Goal: Information Seeking & Learning: Learn about a topic

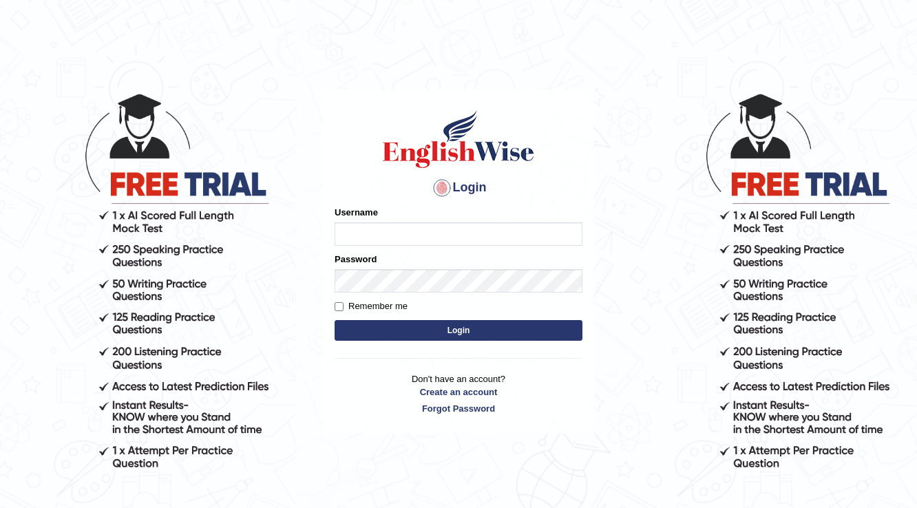
click at [388, 233] on input "Username" at bounding box center [459, 233] width 248 height 23
type input "0492903635"
click at [478, 328] on button "Login" at bounding box center [459, 330] width 248 height 21
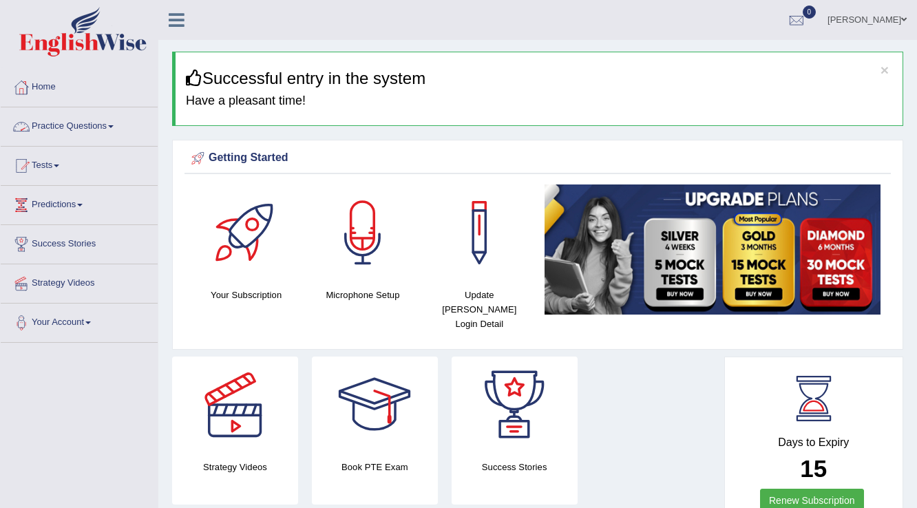
click at [55, 126] on link "Practice Questions" at bounding box center [79, 124] width 157 height 34
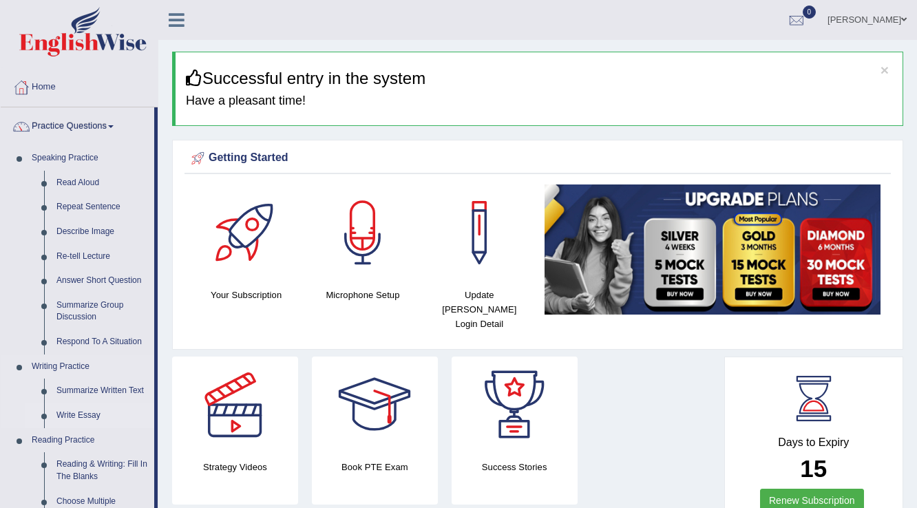
click at [87, 416] on link "Write Essay" at bounding box center [102, 416] width 104 height 25
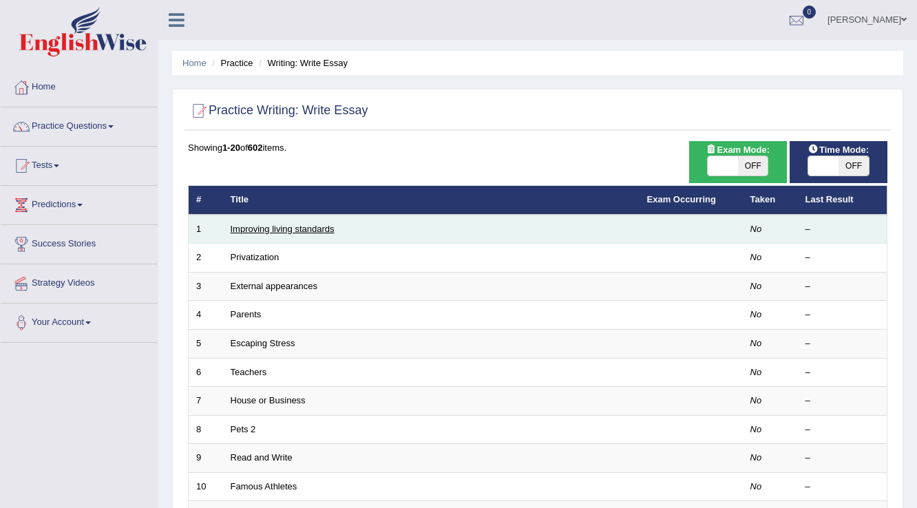
click at [294, 225] on link "Improving living standards" at bounding box center [283, 229] width 104 height 10
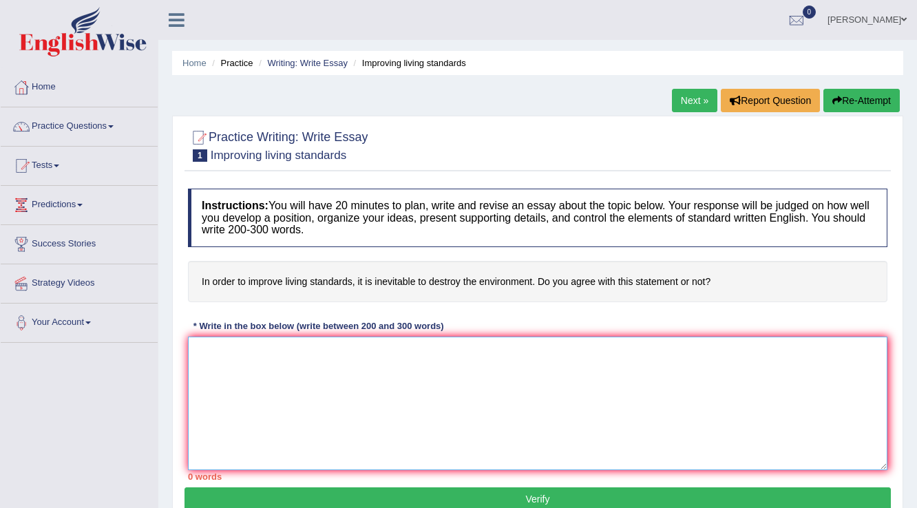
click at [265, 369] on textarea at bounding box center [538, 404] width 700 height 134
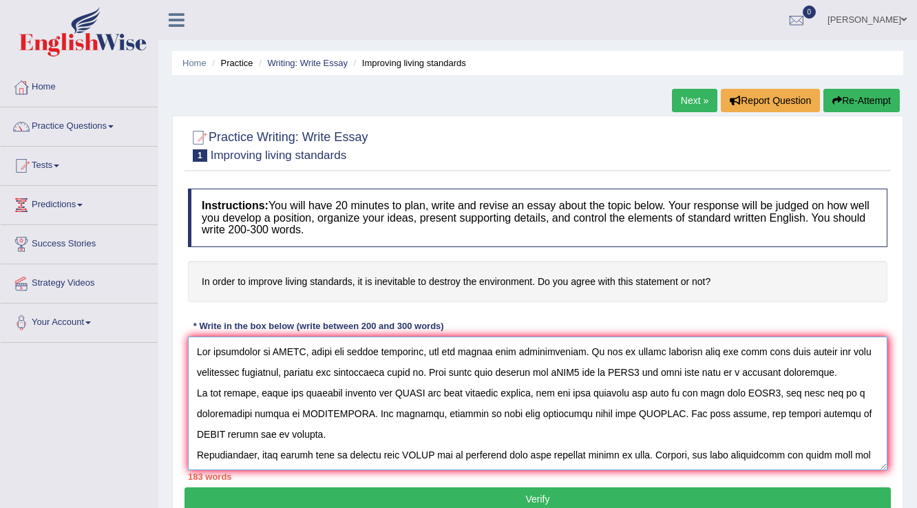
click at [307, 349] on textarea at bounding box center [538, 404] width 700 height 134
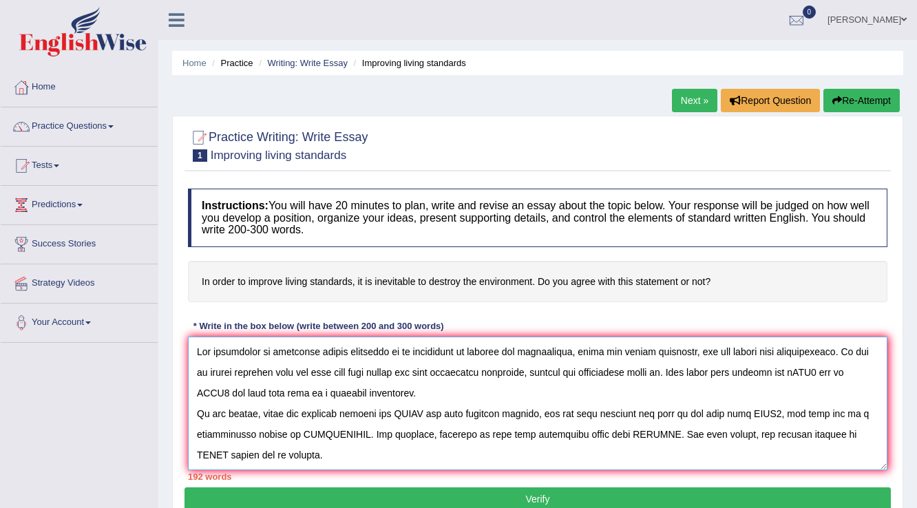
drag, startPoint x: 278, startPoint y: 347, endPoint x: 559, endPoint y: 346, distance: 281.7
click at [559, 346] on textarea at bounding box center [538, 404] width 700 height 134
click at [480, 383] on textarea at bounding box center [538, 404] width 700 height 134
click at [388, 350] on textarea at bounding box center [538, 404] width 700 height 134
drag, startPoint x: 277, startPoint y: 349, endPoint x: 568, endPoint y: 350, distance: 290.7
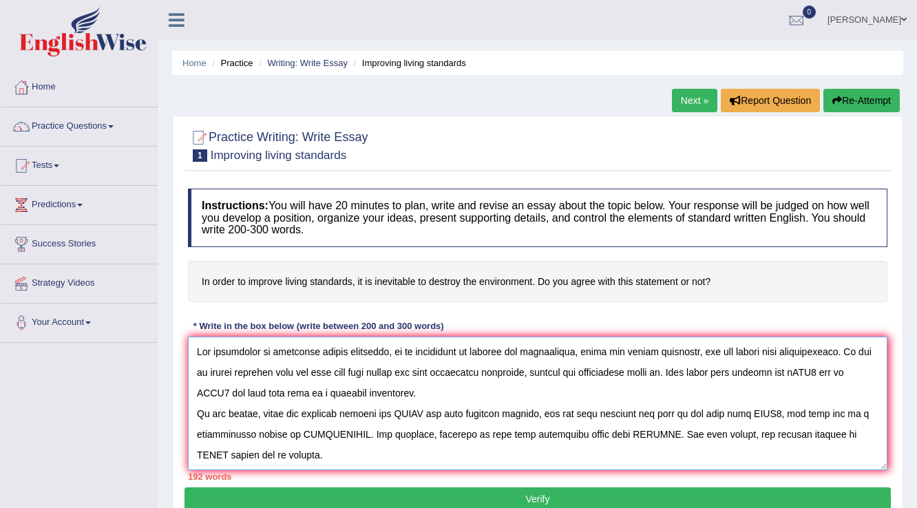
click at [568, 350] on textarea at bounding box center [538, 404] width 700 height 134
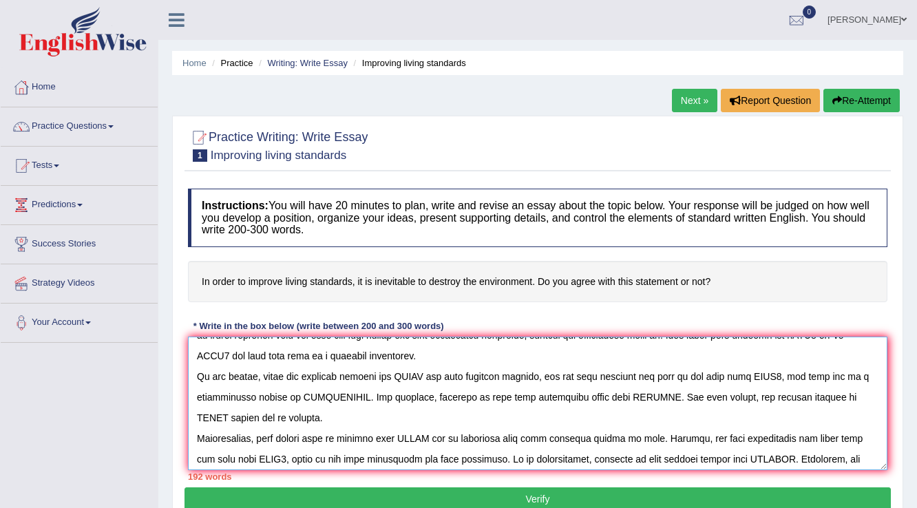
scroll to position [55, 0]
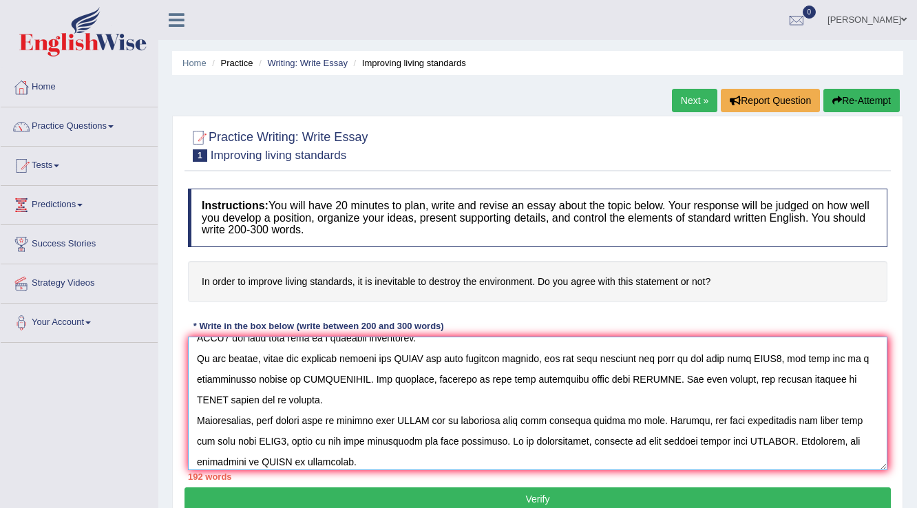
drag, startPoint x: 400, startPoint y: 355, endPoint x: 427, endPoint y: 357, distance: 27.6
click at [427, 357] on textarea at bounding box center [538, 404] width 700 height 134
paste textarea "improving living standards, it is inevitable to destroy the environment"
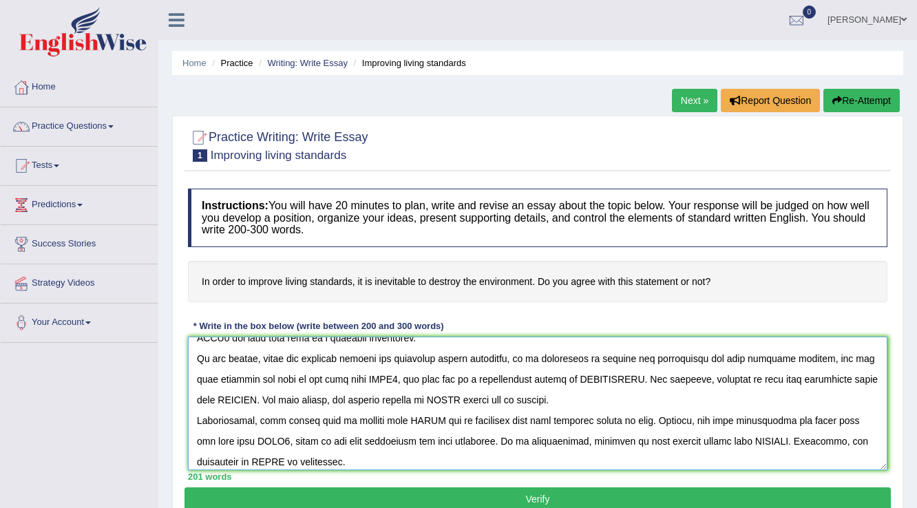
drag, startPoint x: 417, startPoint y: 397, endPoint x: 443, endPoint y: 397, distance: 26.2
click at [443, 397] on textarea at bounding box center [538, 404] width 700 height 134
paste textarea "improving living standards, it is inevitable to destroy the environment"
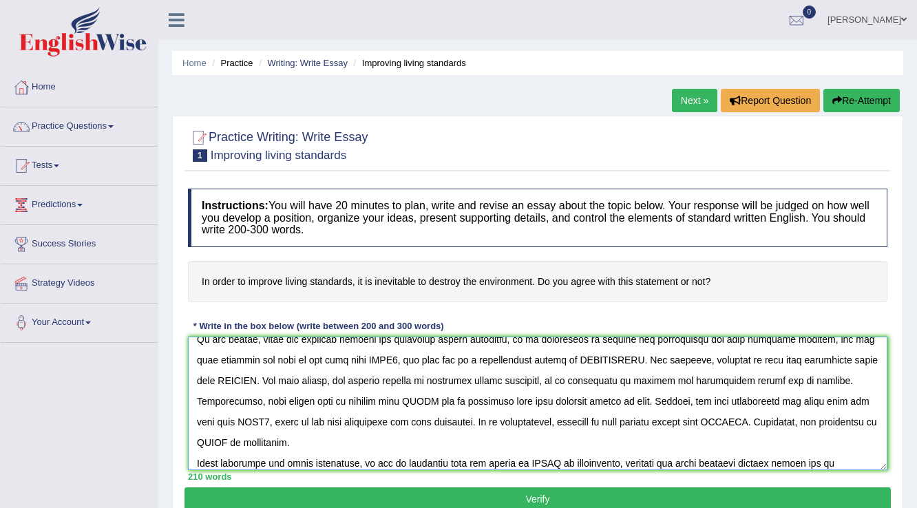
scroll to position [103, 0]
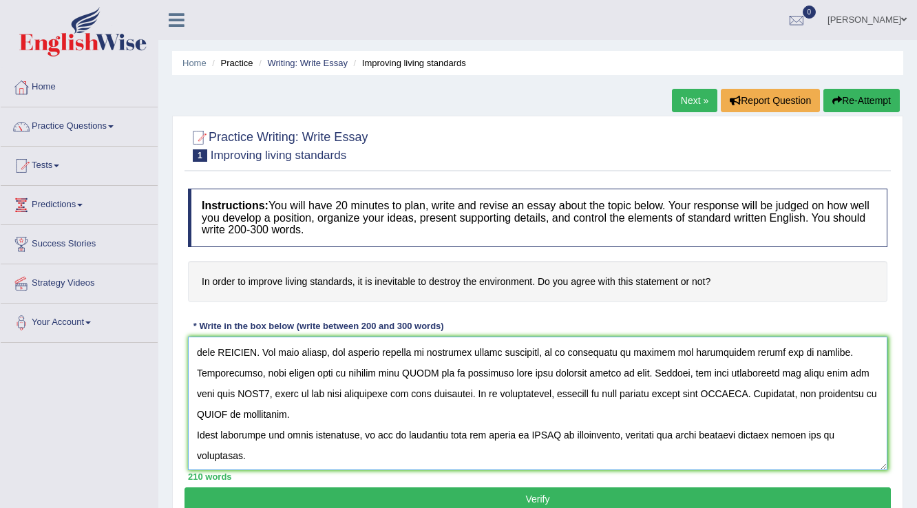
drag, startPoint x: 402, startPoint y: 371, endPoint x: 427, endPoint y: 372, distance: 24.8
click at [427, 372] on textarea at bounding box center [538, 404] width 700 height 134
paste textarea "improving living standards, it is inevitable to destroy the environment"
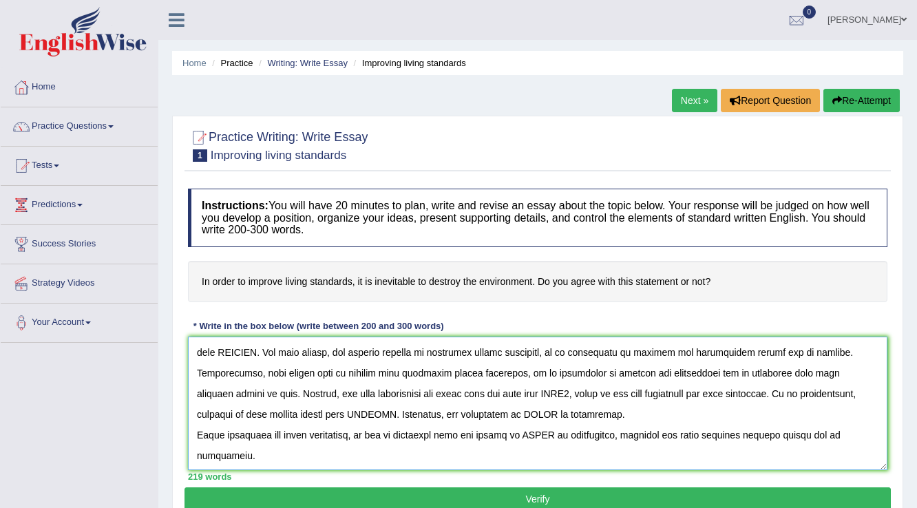
drag, startPoint x: 490, startPoint y: 411, endPoint x: 517, endPoint y: 411, distance: 26.9
click at [517, 411] on textarea at bounding box center [538, 404] width 700 height 134
paste textarea "improving living standards, it is inevitable to destroy the environment"
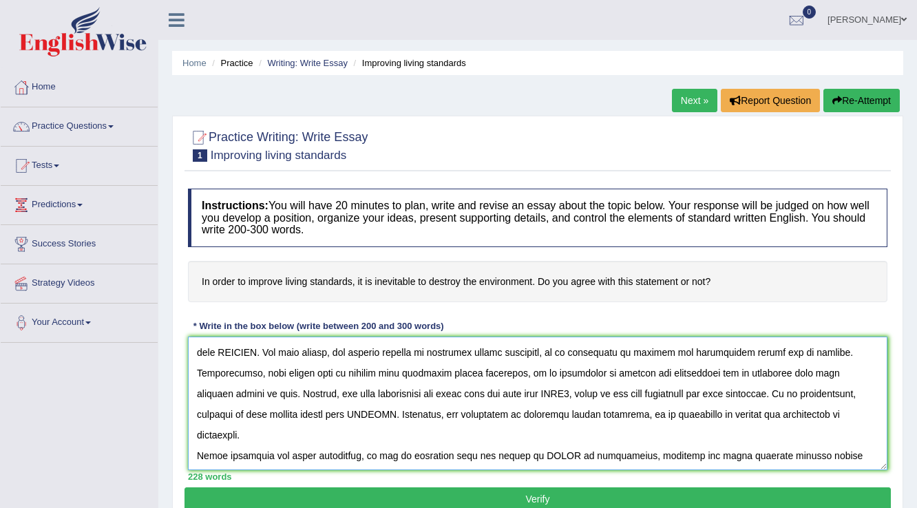
drag, startPoint x: 521, startPoint y: 431, endPoint x: 548, endPoint y: 434, distance: 27.0
click at [548, 434] on textarea at bounding box center [538, 404] width 700 height 134
paste textarea "improving living standards, it is inevitable to destroy the environment"
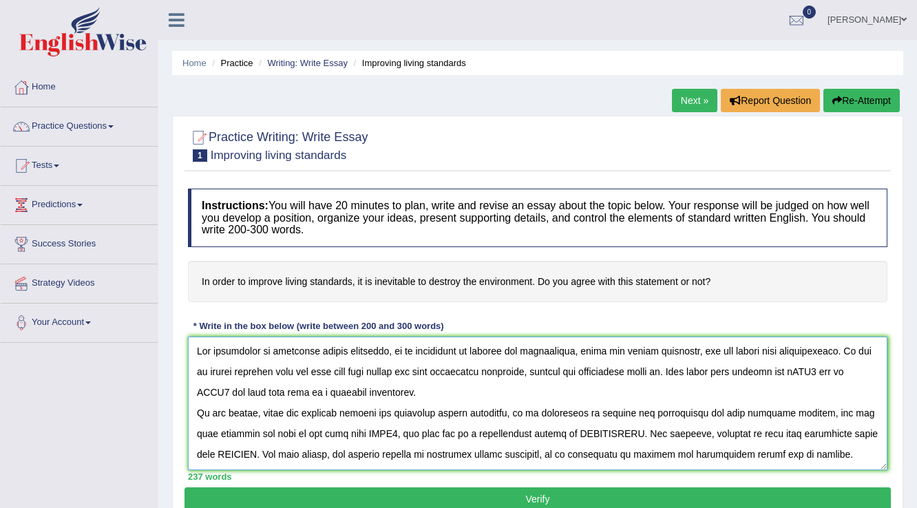
scroll to position [0, 0]
click at [854, 369] on textarea at bounding box center [538, 404] width 700 height 134
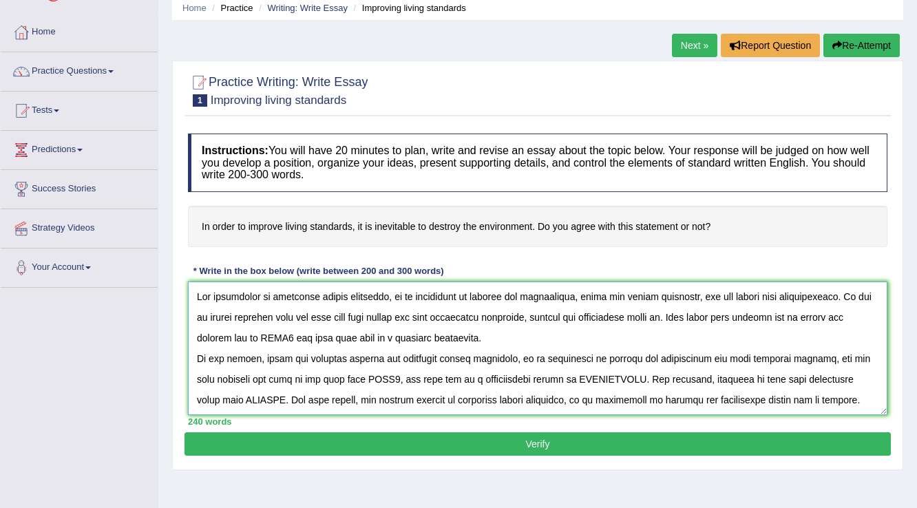
click at [270, 338] on textarea at bounding box center [538, 349] width 700 height 134
click at [312, 338] on textarea at bounding box center [538, 349] width 700 height 134
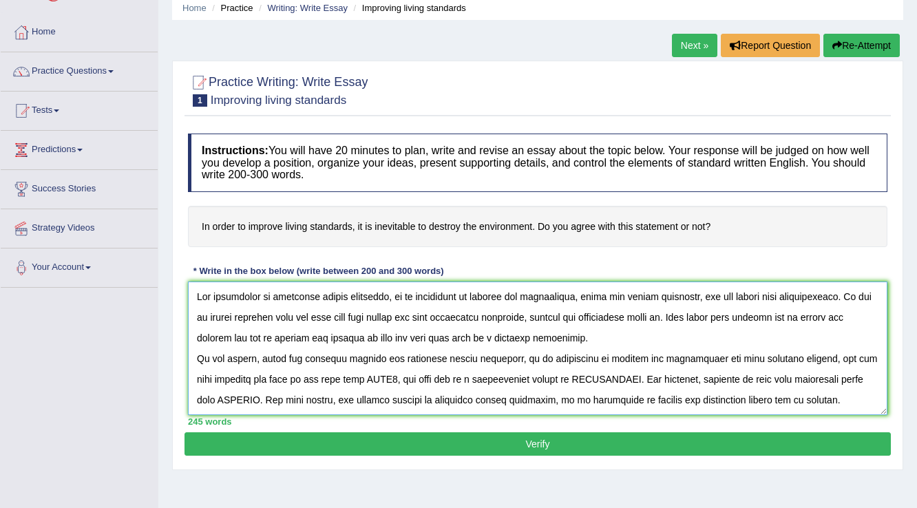
drag, startPoint x: 827, startPoint y: 320, endPoint x: 242, endPoint y: 334, distance: 585.0
click at [242, 334] on textarea at bounding box center [538, 349] width 700 height 134
drag, startPoint x: 336, startPoint y: 378, endPoint x: 364, endPoint y: 379, distance: 27.6
click at [364, 379] on textarea at bounding box center [538, 349] width 700 height 134
paste textarea "to effect the climate"
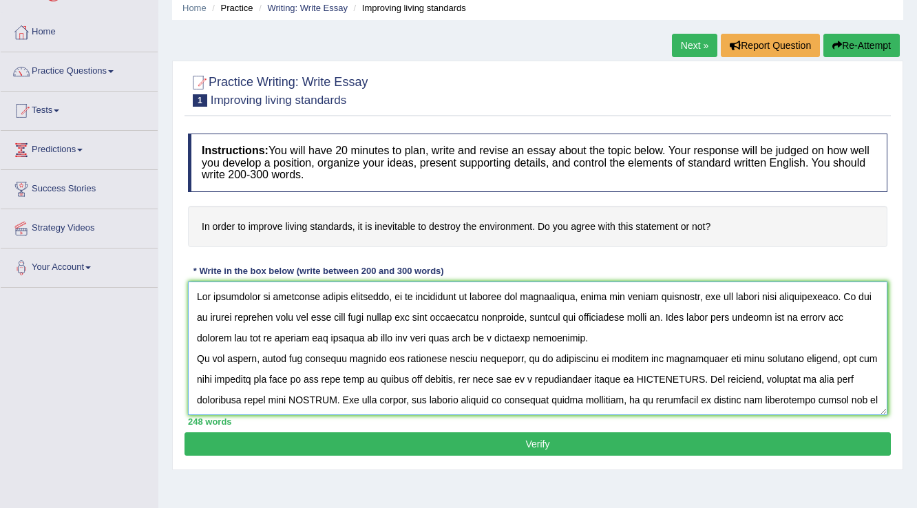
drag, startPoint x: 284, startPoint y: 333, endPoint x: 405, endPoint y: 340, distance: 120.7
click at [405, 340] on textarea at bounding box center [538, 349] width 700 height 134
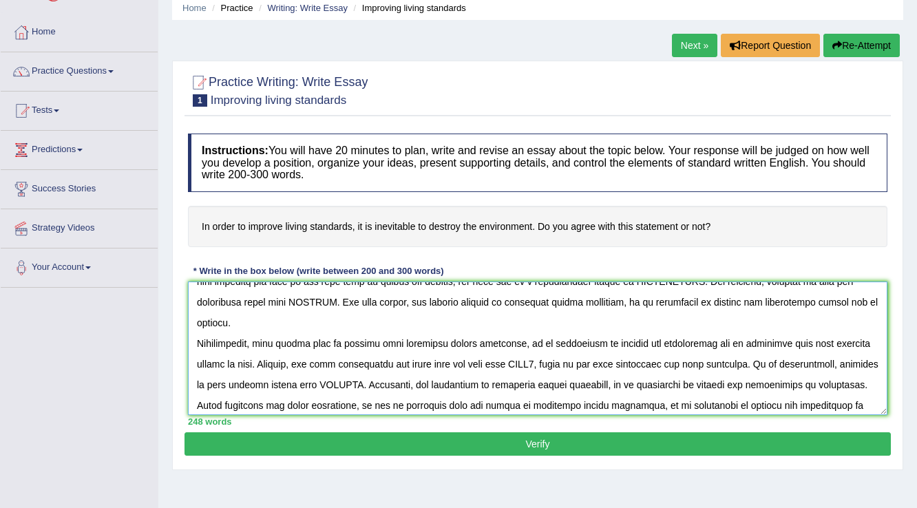
scroll to position [103, 0]
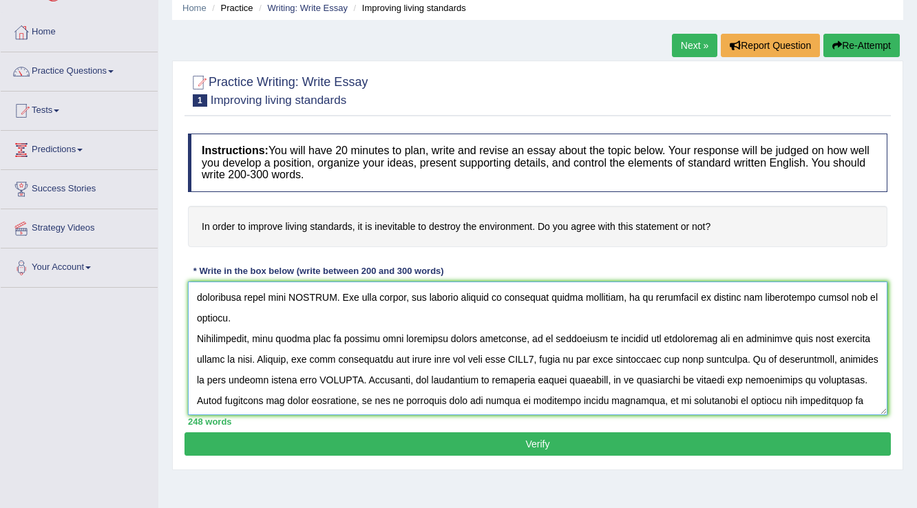
drag, startPoint x: 521, startPoint y: 337, endPoint x: 547, endPoint y: 338, distance: 25.5
click at [547, 338] on textarea at bounding box center [538, 349] width 700 height 134
paste textarea "to enhance the quality of life"
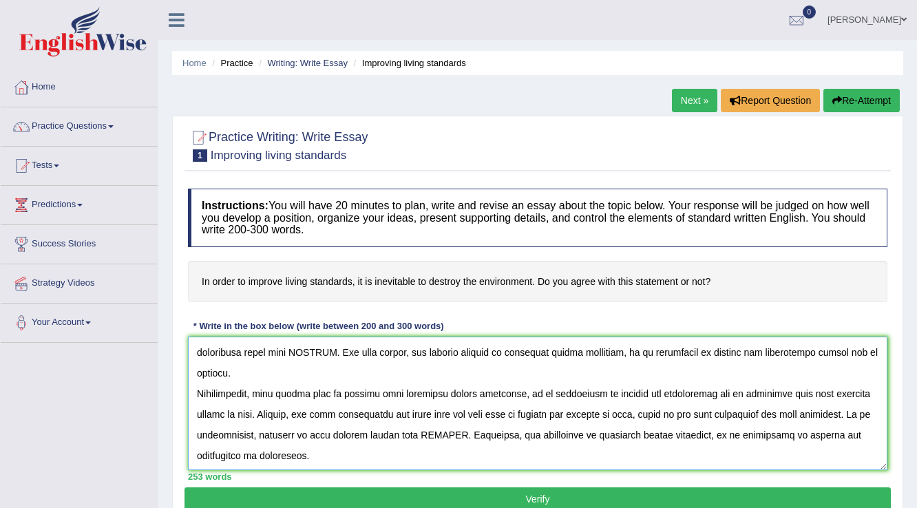
scroll to position [48, 0]
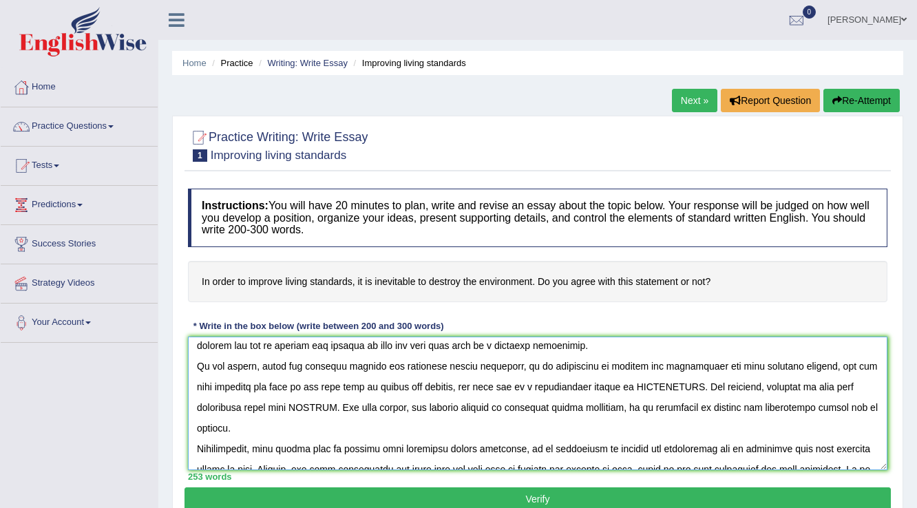
drag, startPoint x: 591, startPoint y: 386, endPoint x: 656, endPoint y: 379, distance: 65.1
click at [656, 379] on textarea at bounding box center [538, 404] width 700 height 134
click at [333, 405] on textarea at bounding box center [538, 404] width 700 height 134
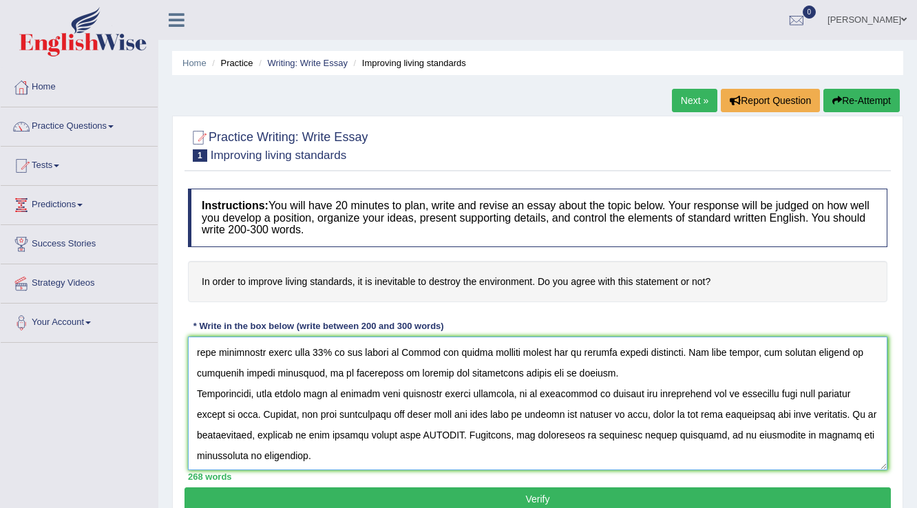
scroll to position [144, 0]
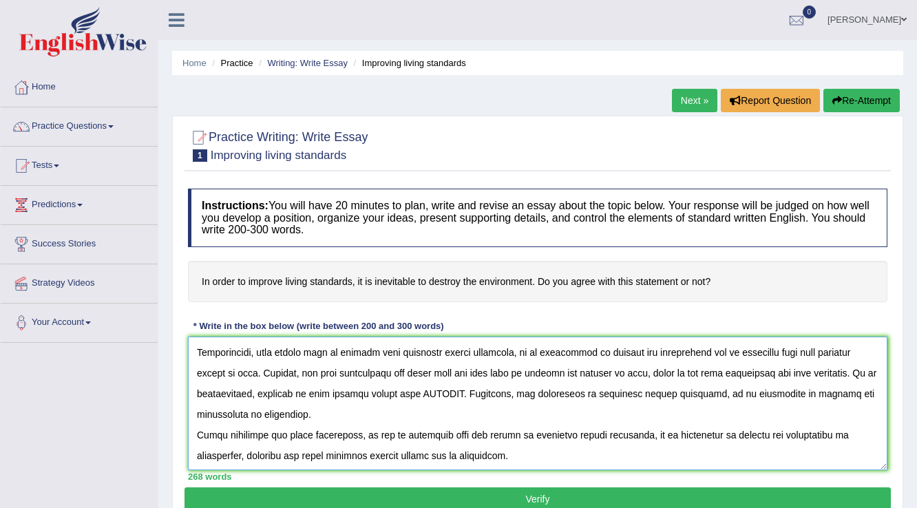
click at [455, 391] on textarea at bounding box center [538, 404] width 700 height 134
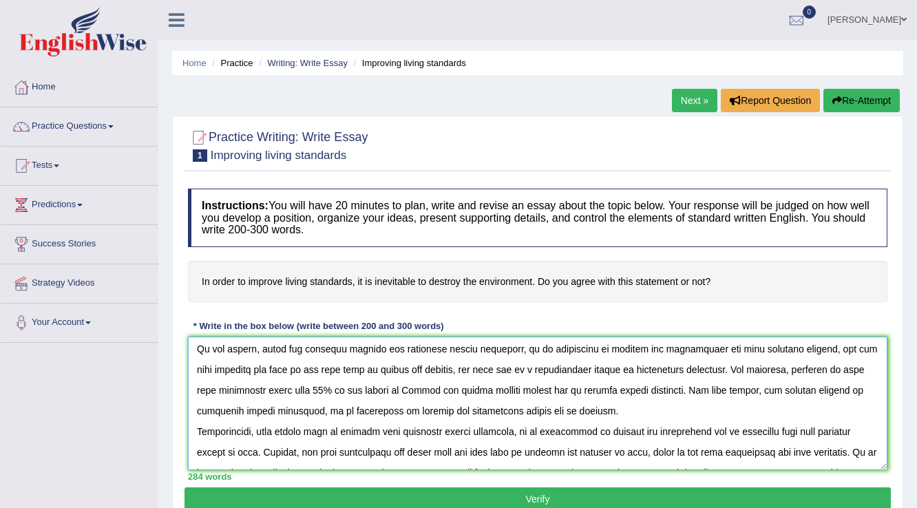
scroll to position [34, 0]
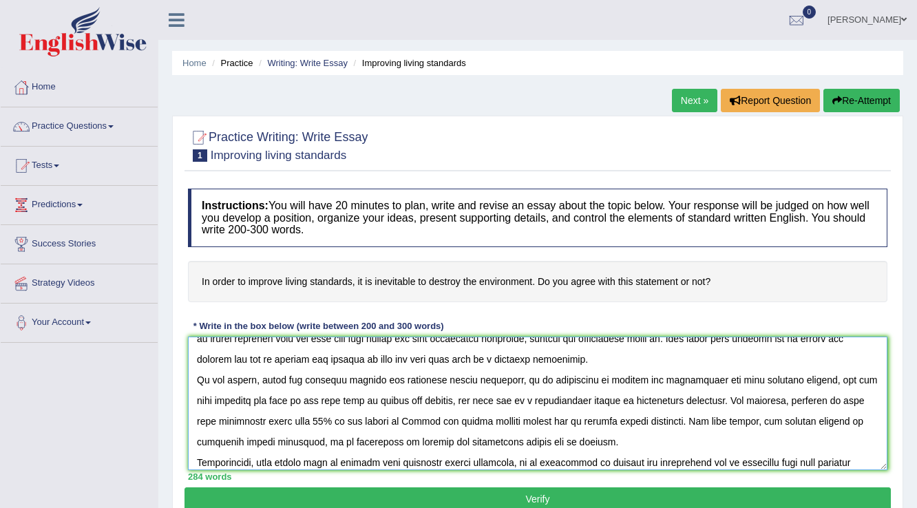
drag, startPoint x: 658, startPoint y: 420, endPoint x: 557, endPoint y: 419, distance: 102.0
click at [557, 419] on textarea at bounding box center [538, 404] width 700 height 134
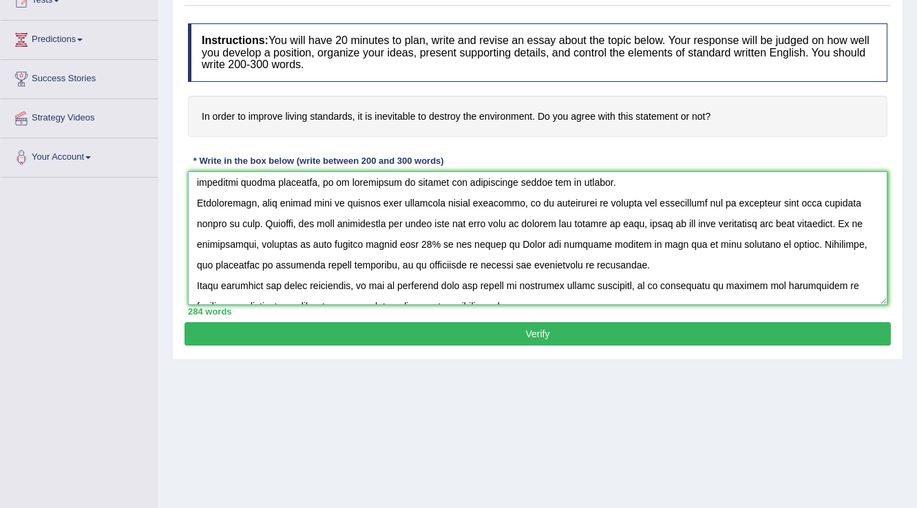
scroll to position [144, 0]
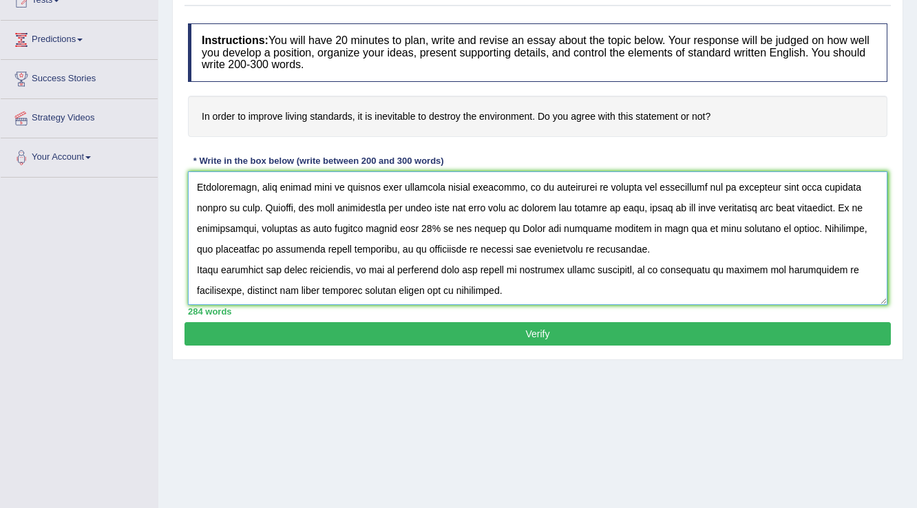
type textarea "The importance of improving living standards, it is inevitable to destroy the e…"
click at [544, 328] on button "Verify" at bounding box center [538, 333] width 707 height 23
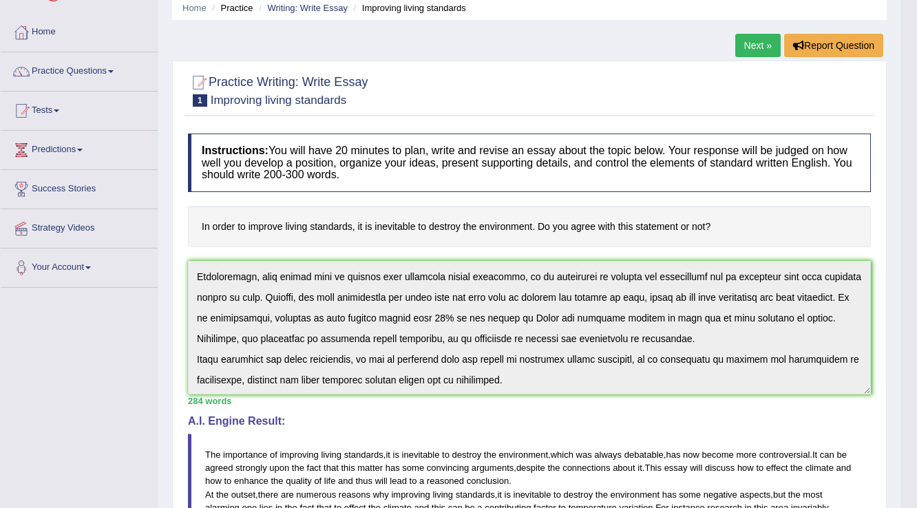
scroll to position [89, 0]
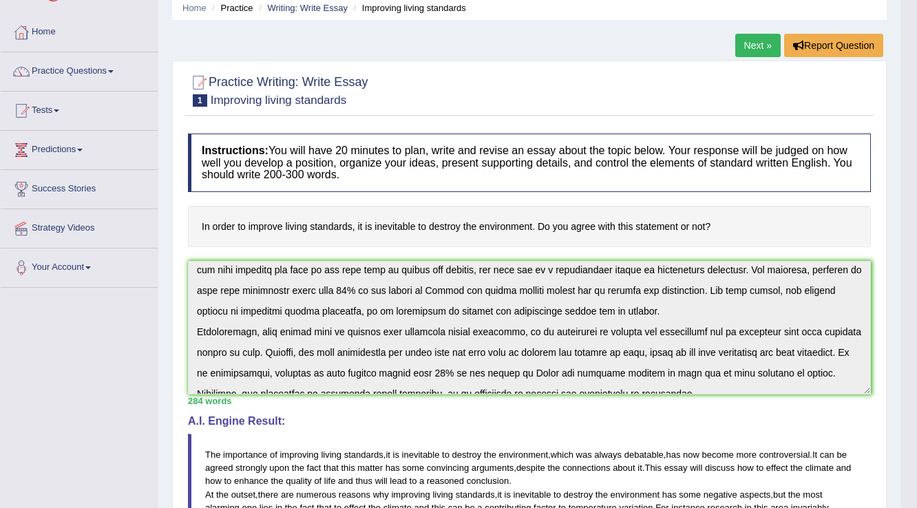
click at [749, 43] on link "Next »" at bounding box center [758, 45] width 45 height 23
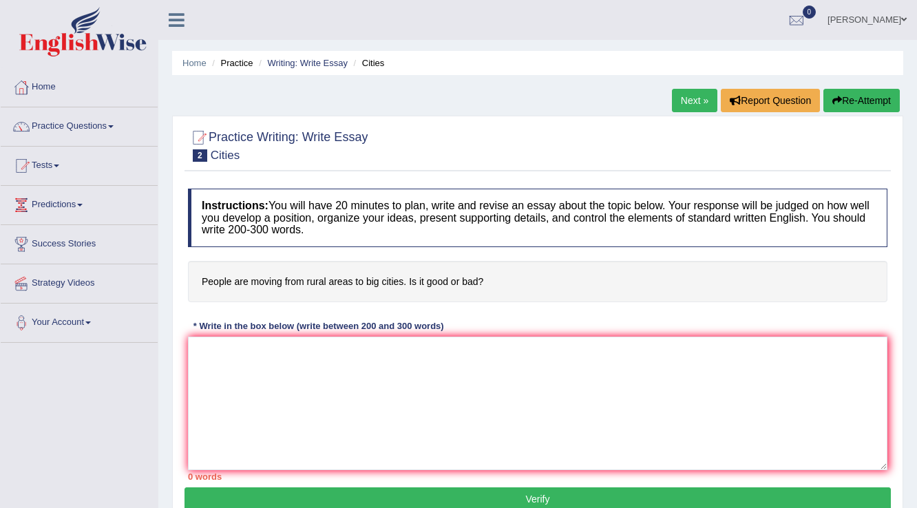
click at [109, 122] on link "Practice Questions" at bounding box center [79, 124] width 157 height 34
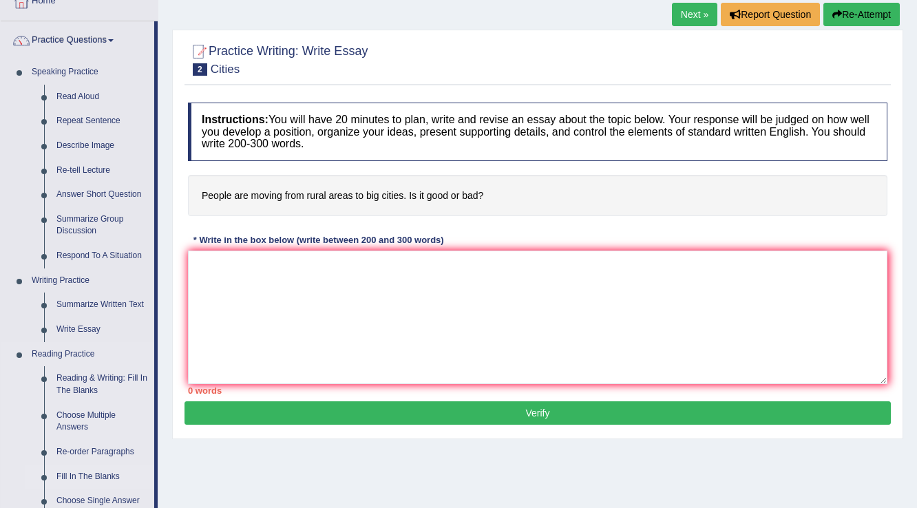
scroll to position [110, 0]
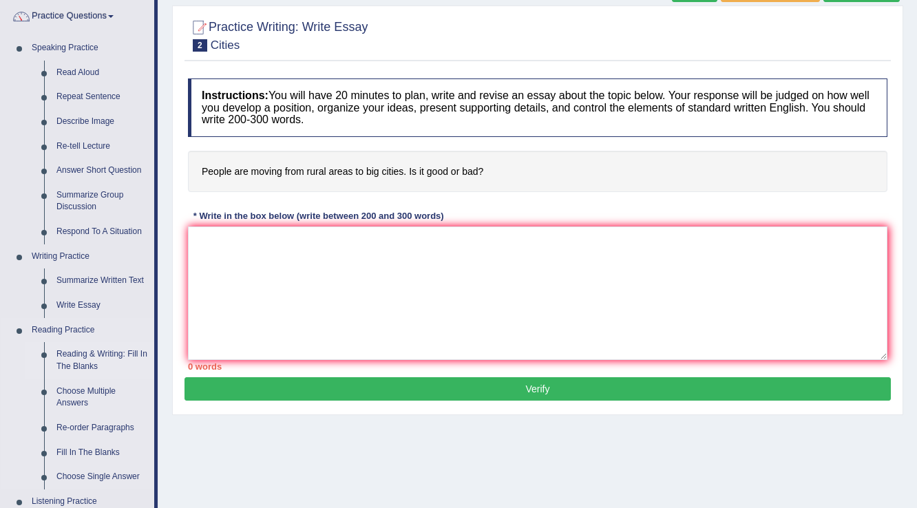
click at [83, 357] on link "Reading & Writing: Fill In The Blanks" at bounding box center [102, 360] width 104 height 37
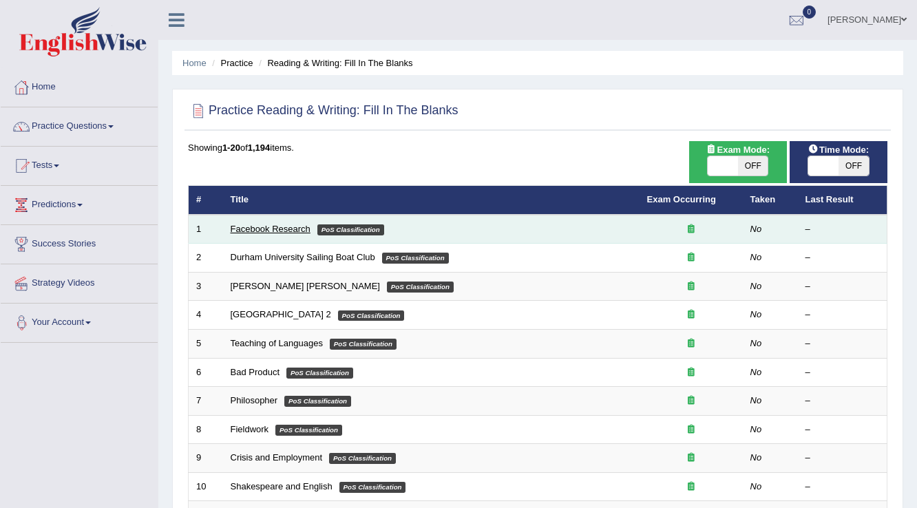
click at [276, 225] on link "Facebook Research" at bounding box center [271, 229] width 80 height 10
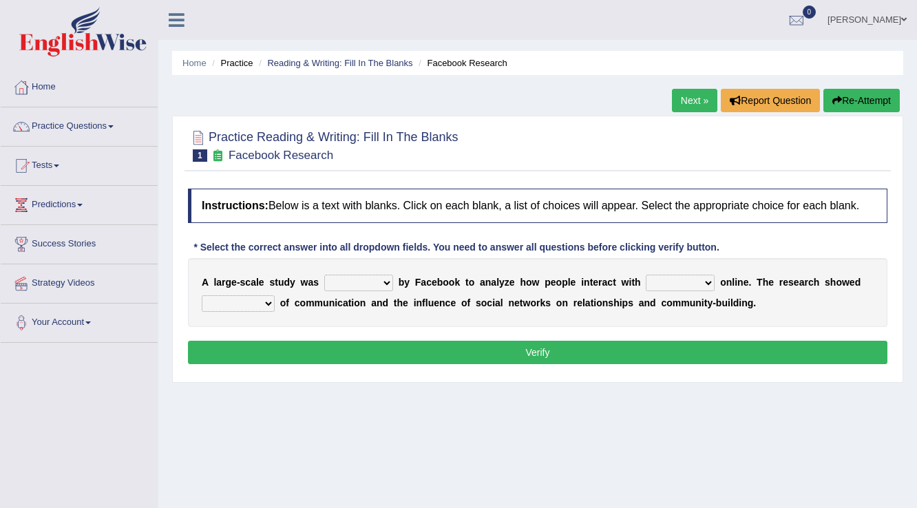
click at [382, 278] on select "surveyed had asked made" at bounding box center [358, 283] width 69 height 17
click at [707, 284] on select "together all each other another" at bounding box center [680, 283] width 69 height 17
click at [386, 284] on select "surveyed had asked made" at bounding box center [358, 283] width 69 height 17
select select "made"
click at [324, 275] on select "surveyed had asked made" at bounding box center [358, 283] width 69 height 17
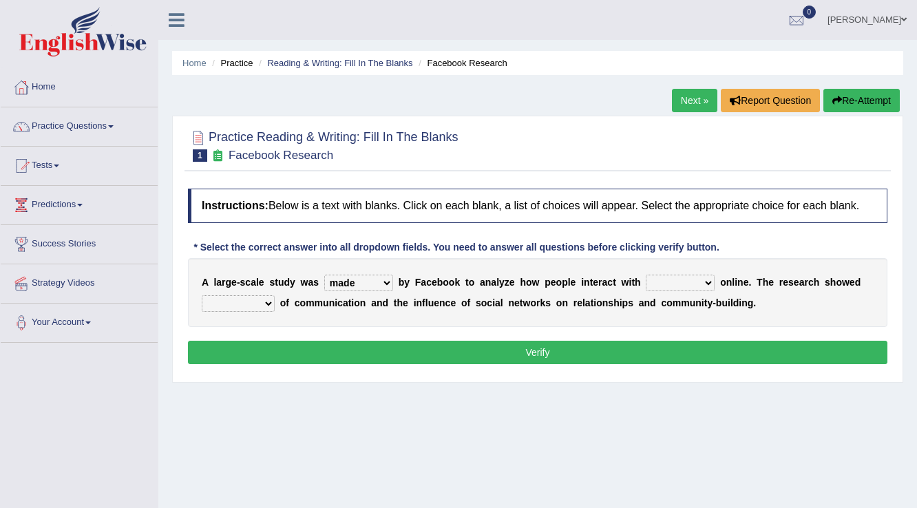
click at [266, 301] on select "advantages standards fellowships patterns" at bounding box center [238, 303] width 73 height 17
click at [708, 280] on select "together all each other another" at bounding box center [680, 283] width 69 height 17
select select "each other"
click at [646, 275] on select "together all each other another" at bounding box center [680, 283] width 69 height 17
click at [267, 303] on select "advantages standards fellowships patterns" at bounding box center [238, 303] width 73 height 17
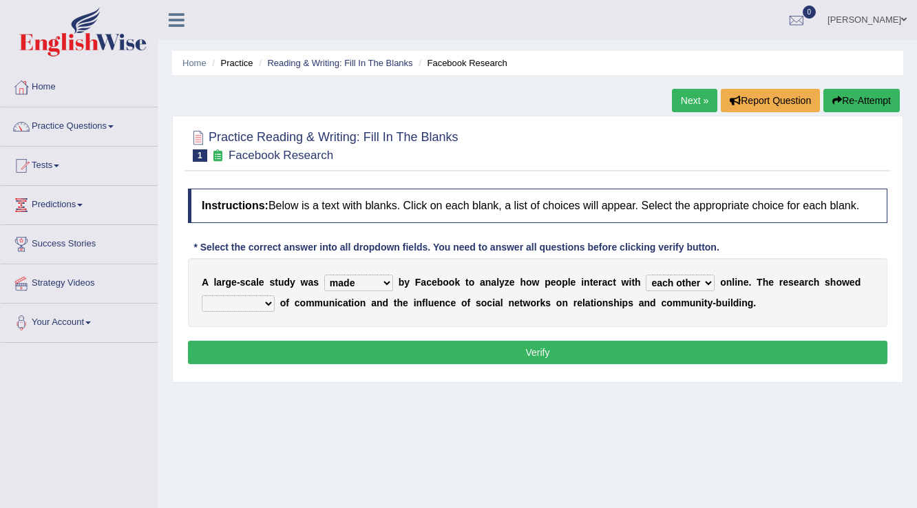
select select "advantages"
click at [202, 295] on select "advantages standards fellowships patterns" at bounding box center [238, 303] width 73 height 17
click at [490, 346] on button "Verify" at bounding box center [538, 352] width 700 height 23
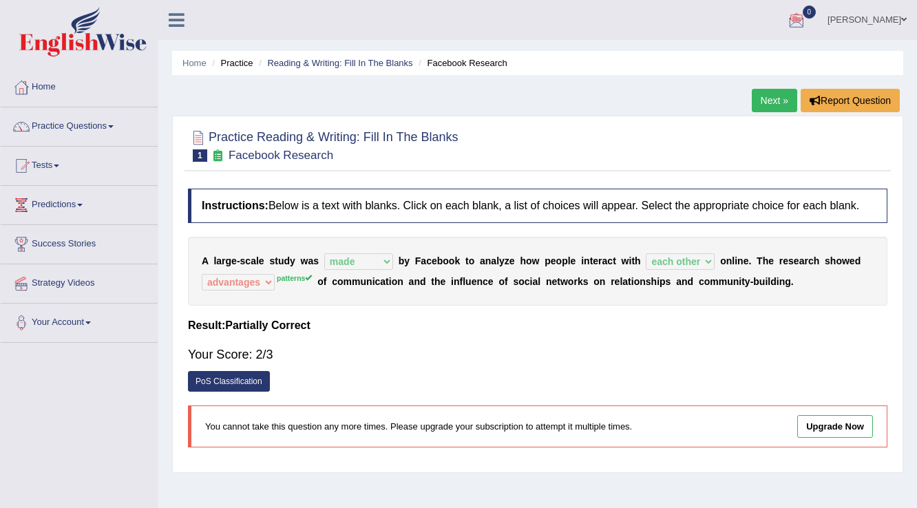
click at [766, 105] on link "Next »" at bounding box center [774, 100] width 45 height 23
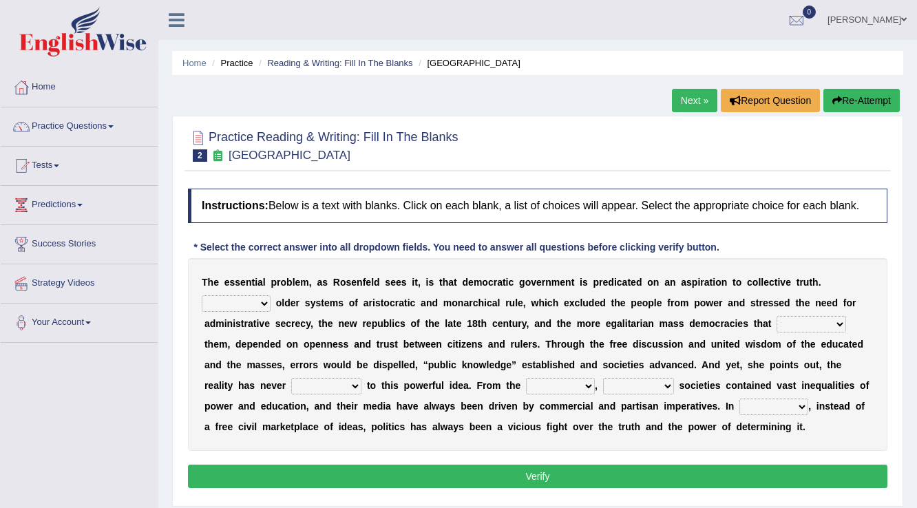
click at [255, 302] on select "Like Unlike Likely Safely" at bounding box center [236, 303] width 69 height 17
select select "Like"
click at [202, 295] on select "Like Unlike Likely Safely" at bounding box center [236, 303] width 69 height 17
click at [843, 318] on select "readed grated succeeded printed" at bounding box center [812, 324] width 70 height 17
click at [703, 355] on div "T h e e s s e n t i a l p r o b l e m , a s R o s e n f e l d s e e s i t , i s…" at bounding box center [538, 354] width 700 height 193
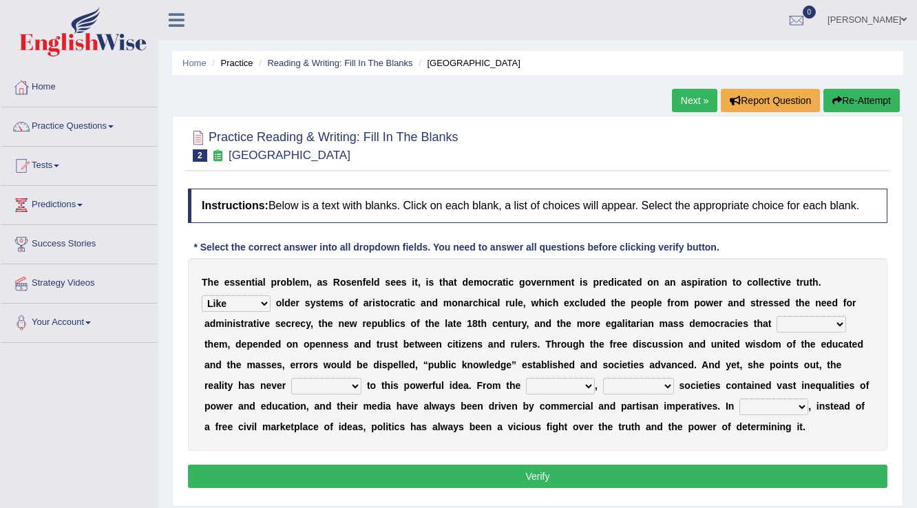
click at [353, 381] on select "saved up stood up brought up lived up" at bounding box center [326, 386] width 70 height 17
click at [593, 383] on select "outset ranged stood caught" at bounding box center [560, 386] width 69 height 17
select select "outset"
click at [526, 378] on select "outset ranged stood caught" at bounding box center [560, 386] width 69 height 17
click at [661, 388] on select "freedom democratic media stilled" at bounding box center [638, 386] width 71 height 17
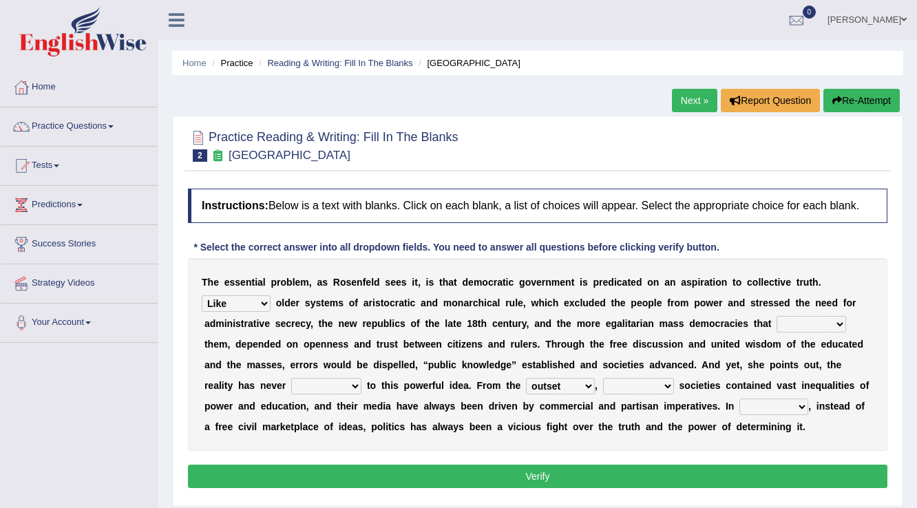
select select "freedom"
click at [603, 378] on select "freedom democratic media stilled" at bounding box center [638, 386] width 71 height 17
click at [802, 408] on select "power practice ideas fought" at bounding box center [774, 407] width 69 height 17
select select "practice"
click at [740, 399] on select "power practice ideas fought" at bounding box center [774, 407] width 69 height 17
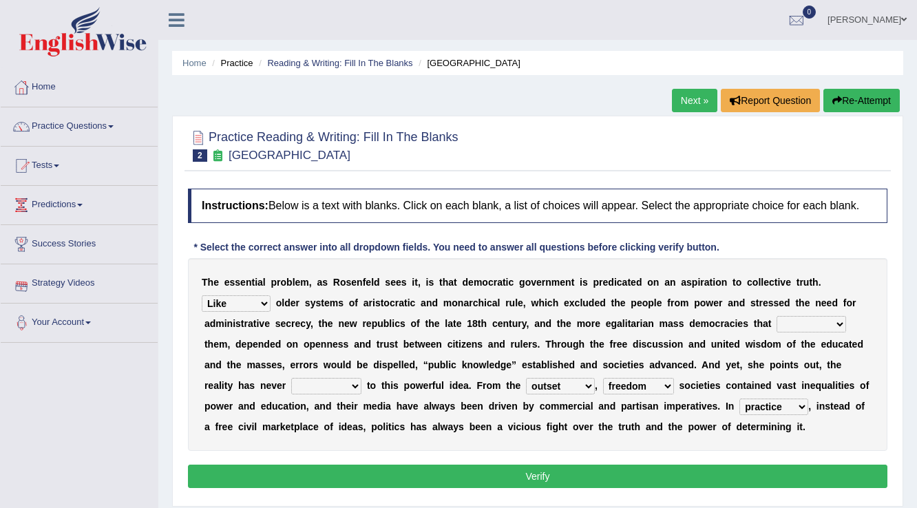
click at [343, 385] on select "saved up stood up brought up lived up" at bounding box center [326, 386] width 70 height 17
select select "brought up"
click at [291, 378] on select "saved up stood up brought up lived up" at bounding box center [326, 386] width 70 height 17
click at [838, 322] on select "readed grated succeeded printed" at bounding box center [812, 324] width 70 height 17
click at [741, 454] on div "Instructions: Below is a text with blanks. Click on each blank, a list of choic…" at bounding box center [538, 341] width 707 height 318
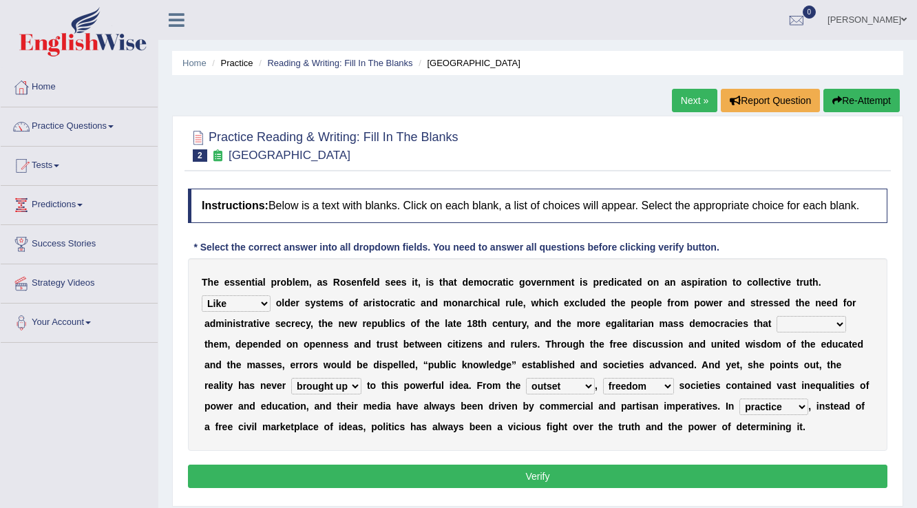
click at [669, 379] on select "freedom democratic media stilled" at bounding box center [638, 386] width 71 height 17
select select "democratic"
click at [603, 378] on select "freedom democratic media stilled" at bounding box center [638, 386] width 71 height 17
click at [844, 322] on select "readed grated succeeded printed" at bounding box center [812, 324] width 70 height 17
select select "readed"
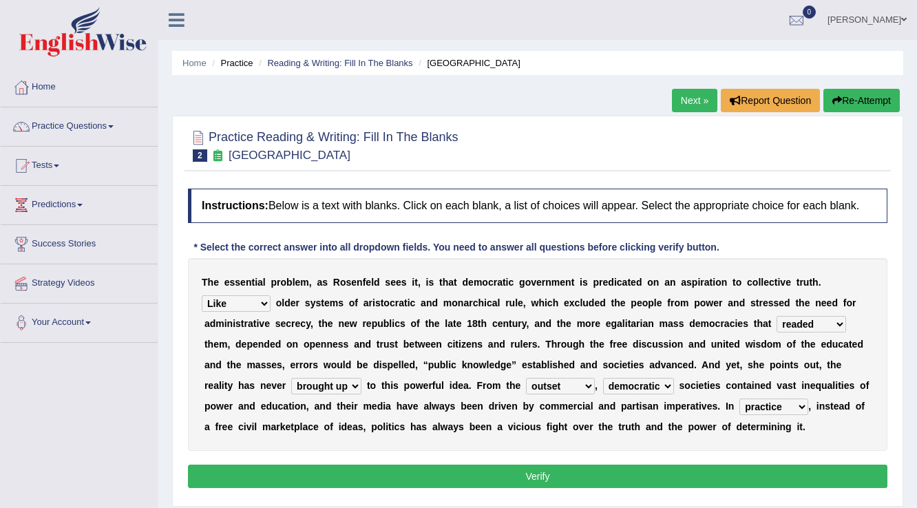
click at [777, 316] on select "readed grated succeeded printed" at bounding box center [812, 324] width 70 height 17
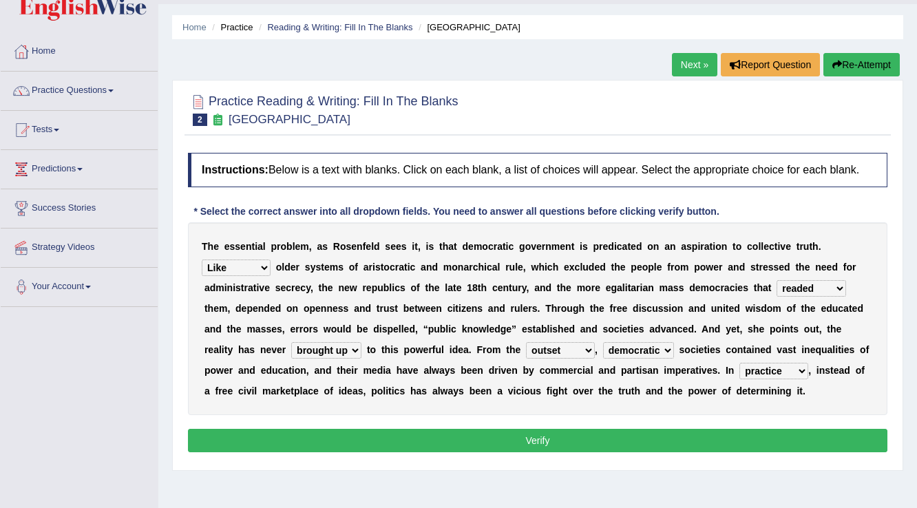
scroll to position [55, 0]
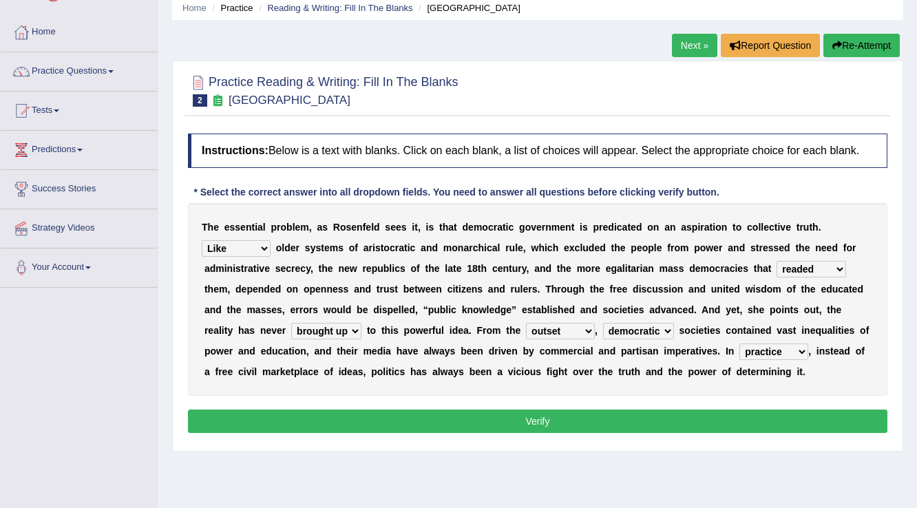
click at [519, 416] on button "Verify" at bounding box center [538, 421] width 700 height 23
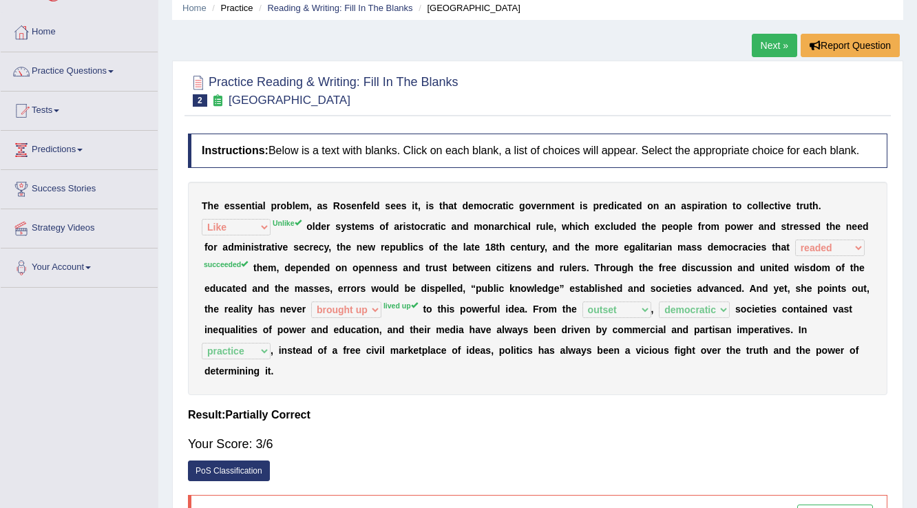
scroll to position [0, 0]
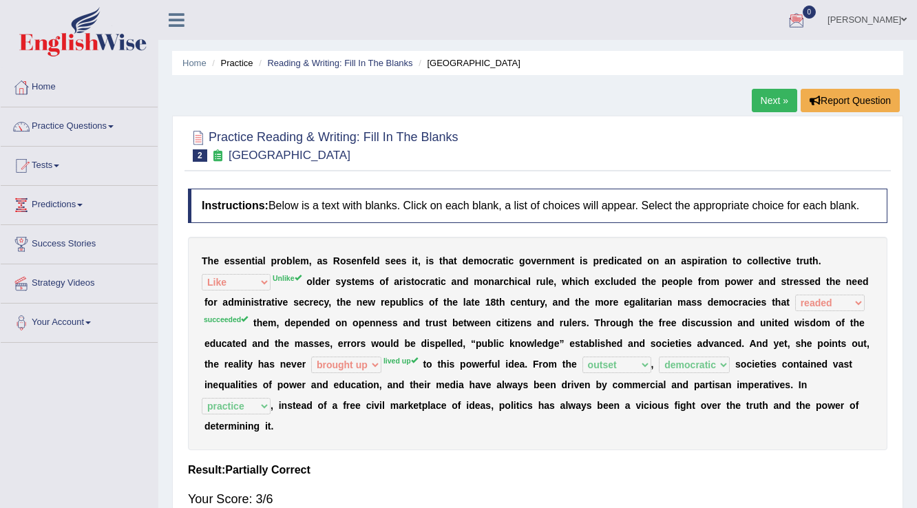
click at [765, 101] on link "Next »" at bounding box center [774, 100] width 45 height 23
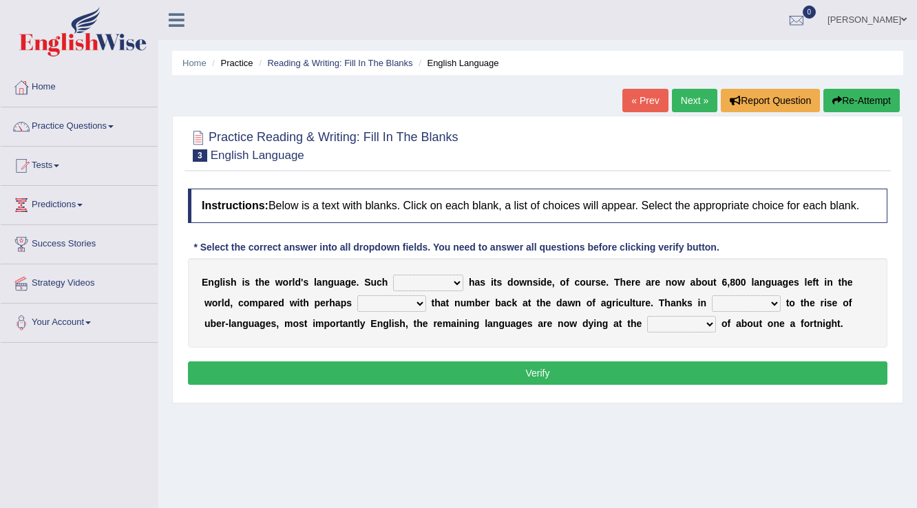
click at [452, 281] on select "power idea subject dominance" at bounding box center [428, 283] width 70 height 17
click at [320, 352] on div "Instructions: Below is a text with blanks. Click on each blank, a list of choic…" at bounding box center [538, 289] width 707 height 214
click at [414, 301] on select "rise twice firstly never" at bounding box center [391, 303] width 69 height 17
click at [779, 302] on select "rare start part bother" at bounding box center [746, 303] width 69 height 17
select select "start"
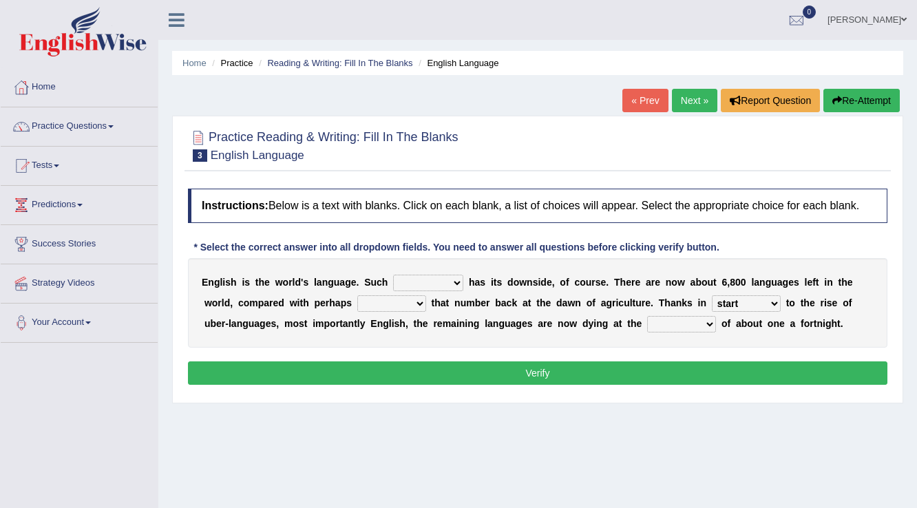
click at [712, 295] on select "rare start part bother" at bounding box center [746, 303] width 69 height 17
click at [711, 322] on select "state rate wait great" at bounding box center [681, 324] width 69 height 17
select select "rate"
click at [647, 316] on select "state rate wait great" at bounding box center [681, 324] width 69 height 17
click at [455, 282] on select "power idea subject dominance" at bounding box center [428, 283] width 70 height 17
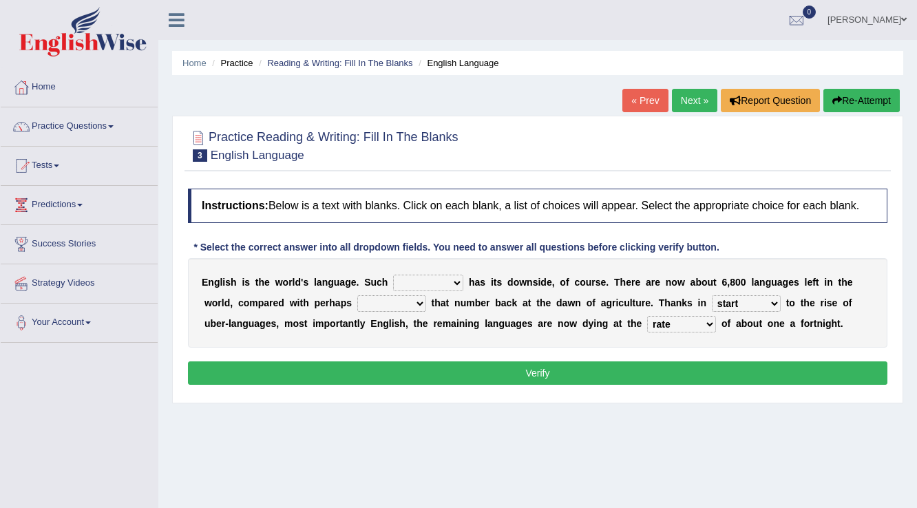
select select "subject"
click at [393, 275] on select "power idea subject dominance" at bounding box center [428, 283] width 70 height 17
click at [411, 300] on select "rise twice firstly never" at bounding box center [391, 303] width 69 height 17
select select "rise"
click at [357, 295] on select "rise twice firstly never" at bounding box center [391, 303] width 69 height 17
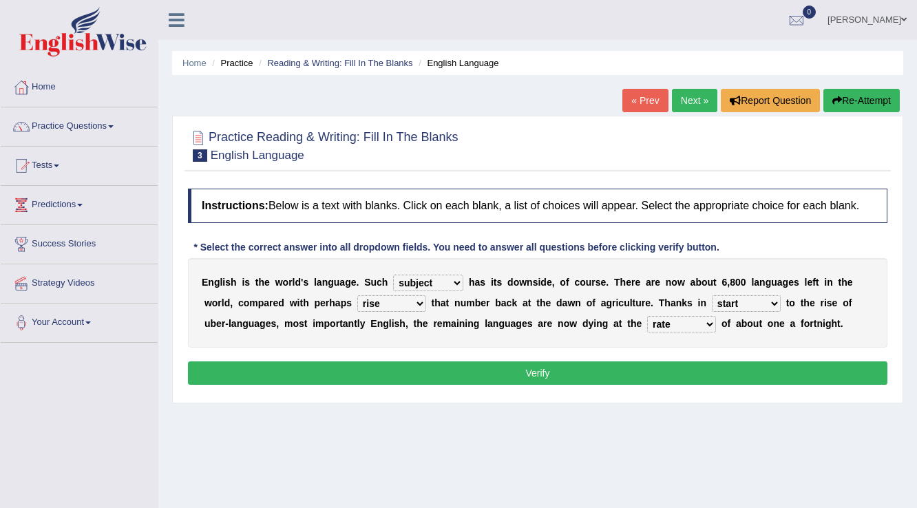
click at [535, 375] on button "Verify" at bounding box center [538, 373] width 700 height 23
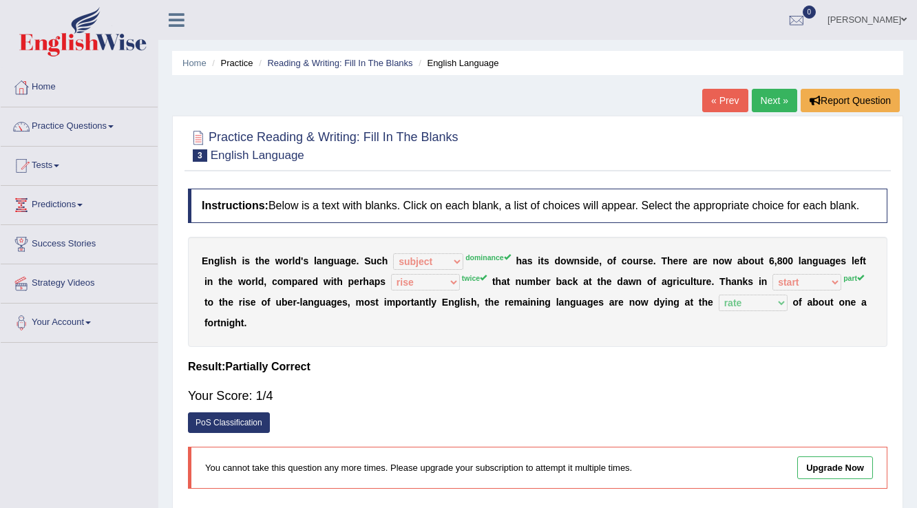
click at [779, 92] on link "Next »" at bounding box center [774, 100] width 45 height 23
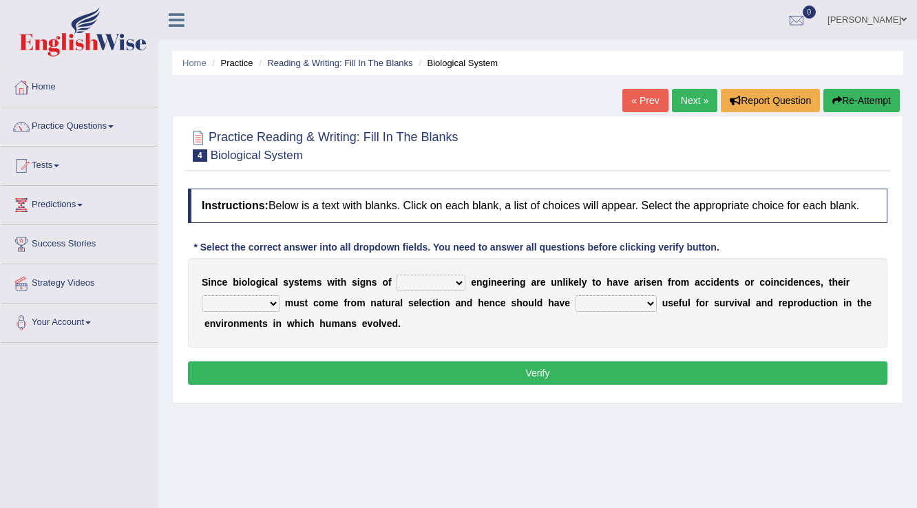
click at [449, 283] on select "system national extra complex" at bounding box center [431, 283] width 69 height 17
select select "system"
click at [397, 275] on select "system national extra complex" at bounding box center [431, 283] width 69 height 17
click at [260, 304] on select "presence organisation registration structures" at bounding box center [241, 303] width 78 height 17
click at [453, 280] on select "system national extra complex" at bounding box center [431, 283] width 69 height 17
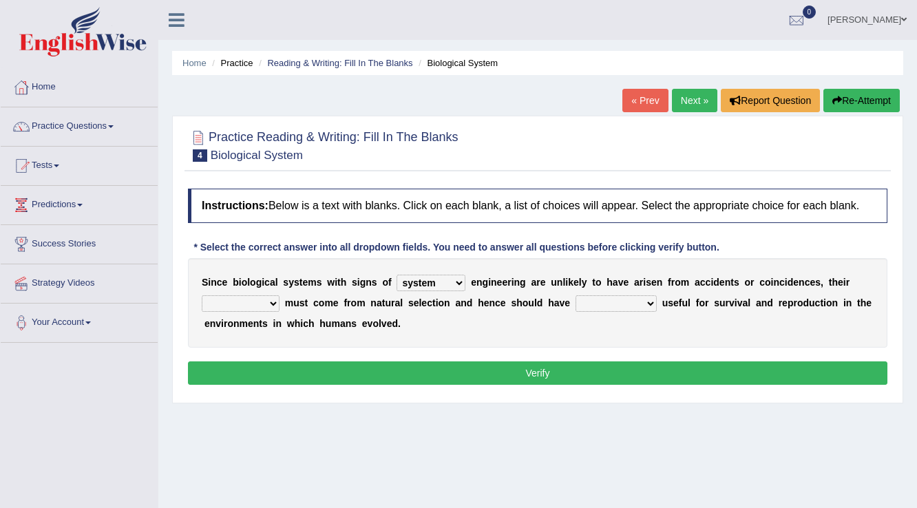
click at [491, 339] on div "S i n c e b i o l o g i c a l s y s t e m s w i t h s i g n s o f system nation…" at bounding box center [538, 303] width 700 height 90
click at [269, 306] on select "presence organisation registration structures" at bounding box center [241, 303] width 78 height 17
select select "structures"
click at [202, 295] on select "presence organisation registration structures" at bounding box center [241, 303] width 78 height 17
click at [650, 303] on select "functions cultures samples introductions" at bounding box center [616, 303] width 81 height 17
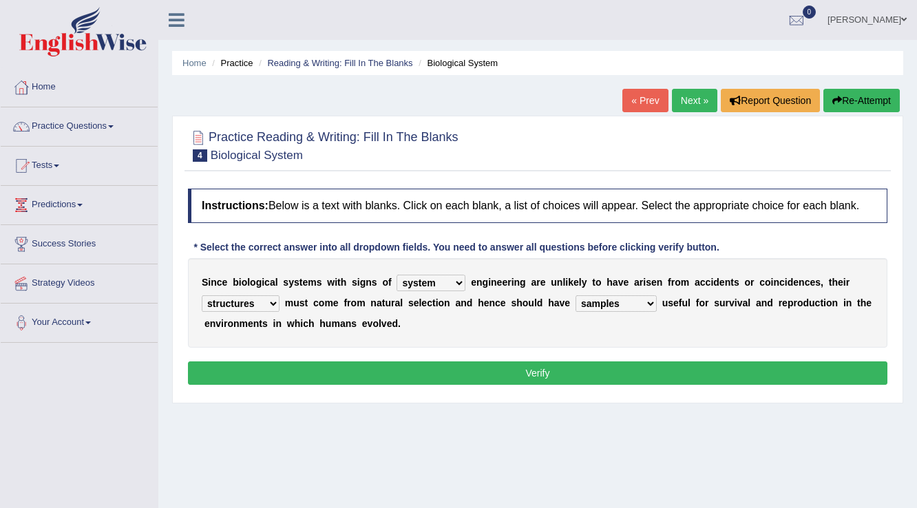
click at [576, 295] on select "functions cultures samples introductions" at bounding box center [616, 303] width 81 height 17
click at [642, 298] on select "functions cultures samples introductions" at bounding box center [616, 303] width 81 height 17
select select "functions"
click at [576, 295] on select "functions cultures samples introductions" at bounding box center [616, 303] width 81 height 17
click at [541, 369] on button "Verify" at bounding box center [538, 373] width 700 height 23
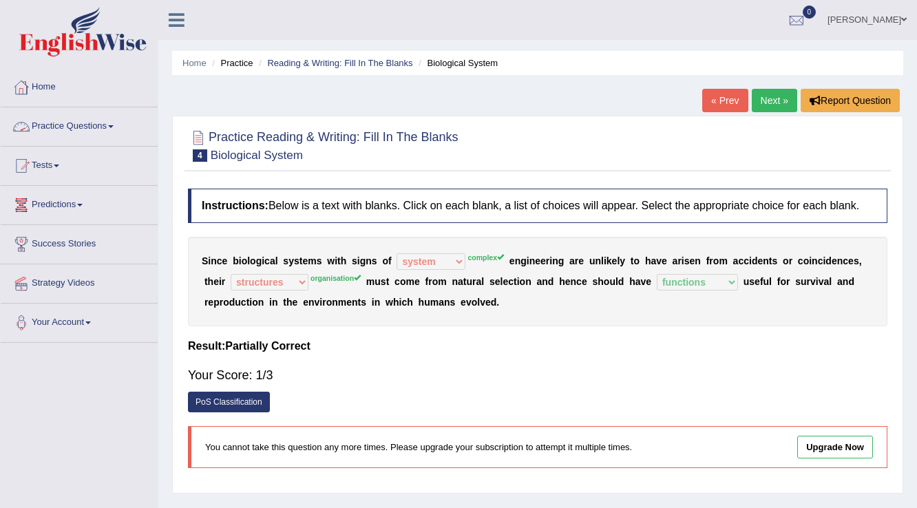
click at [80, 119] on link "Practice Questions" at bounding box center [79, 124] width 157 height 34
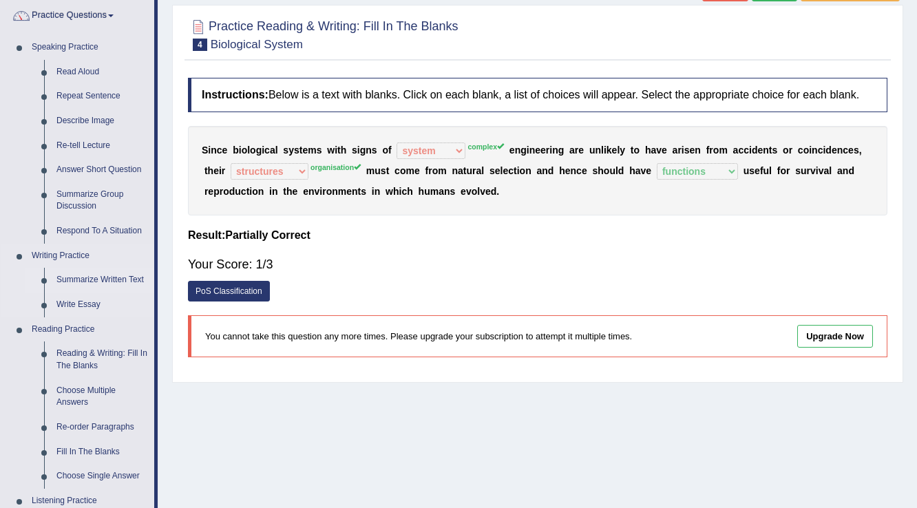
scroll to position [110, 0]
click at [96, 425] on link "Re-order Paragraphs" at bounding box center [102, 428] width 104 height 25
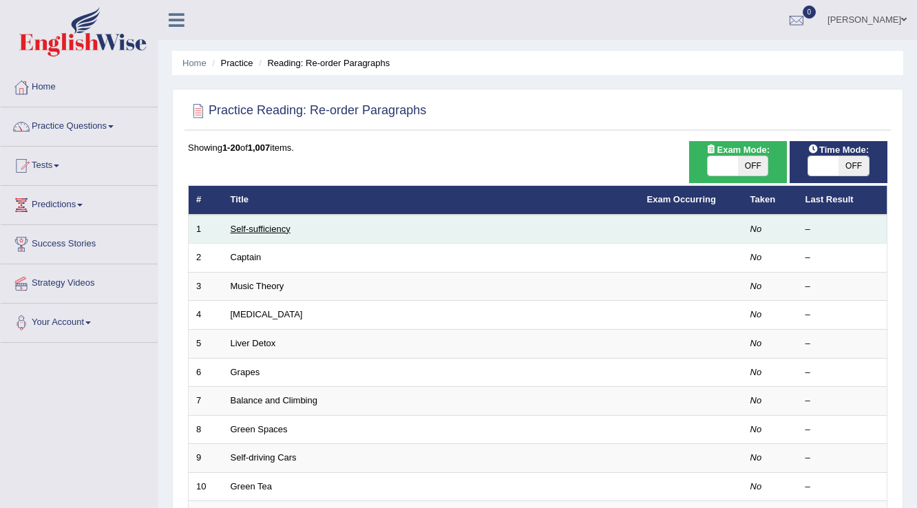
click at [270, 225] on link "Self-sufficiency" at bounding box center [261, 229] width 60 height 10
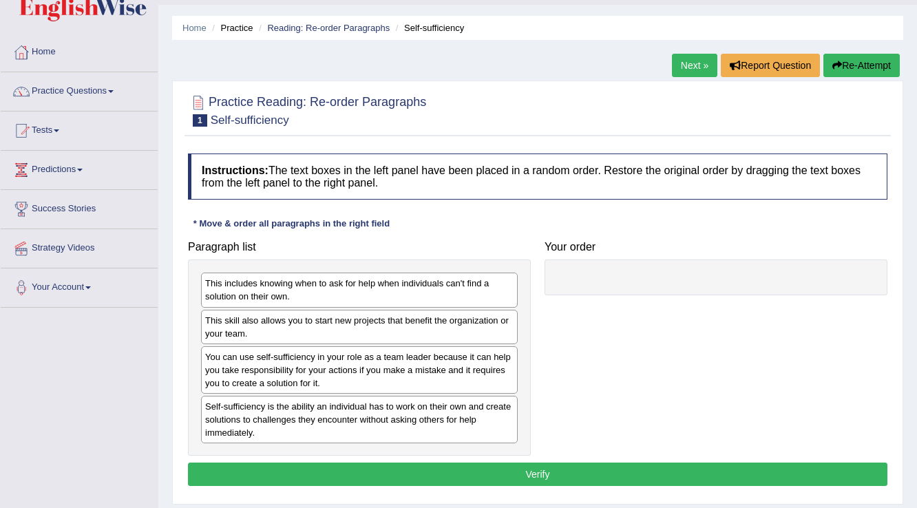
scroll to position [55, 0]
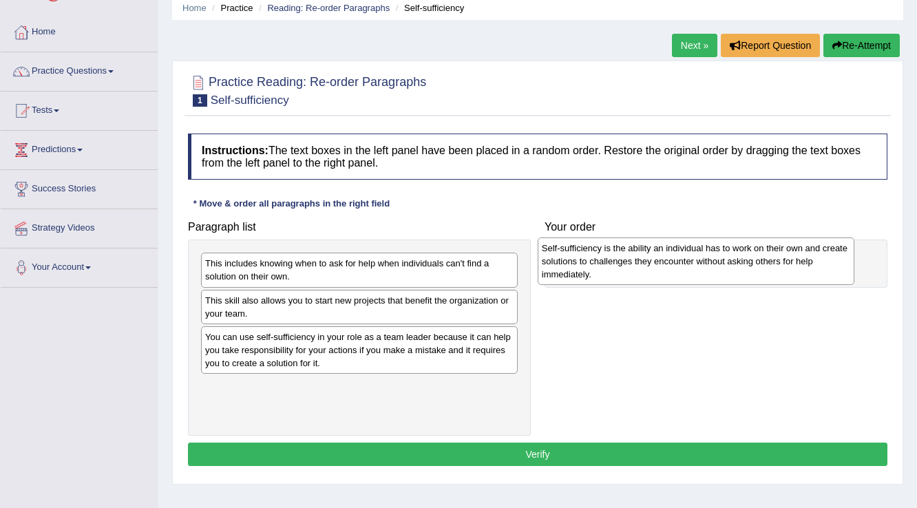
drag, startPoint x: 266, startPoint y: 397, endPoint x: 605, endPoint y: 262, distance: 364.5
click at [605, 262] on div "Self-sufficiency is the ability an individual has to work on their own and crea…" at bounding box center [697, 262] width 318 height 48
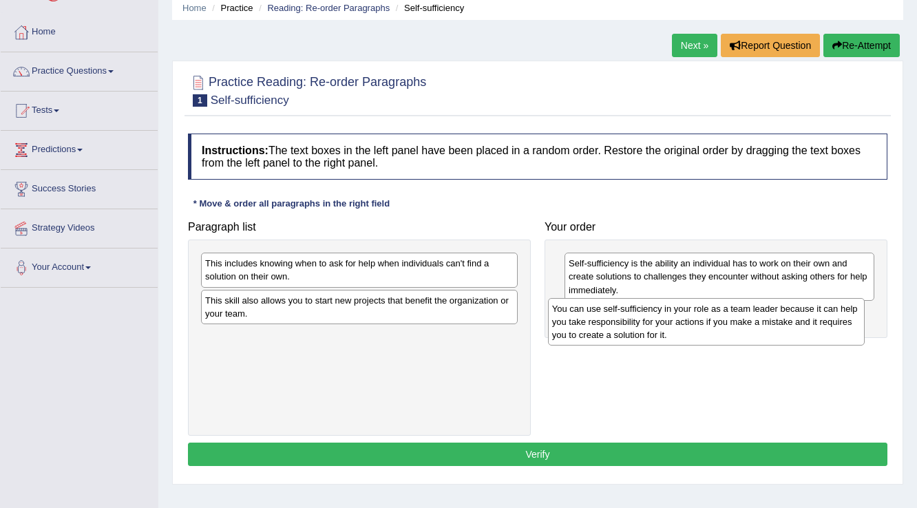
drag, startPoint x: 347, startPoint y: 355, endPoint x: 694, endPoint y: 328, distance: 348.2
click at [694, 328] on div "You can use self-sufficiency in your role as a team leader because it can help …" at bounding box center [707, 322] width 318 height 48
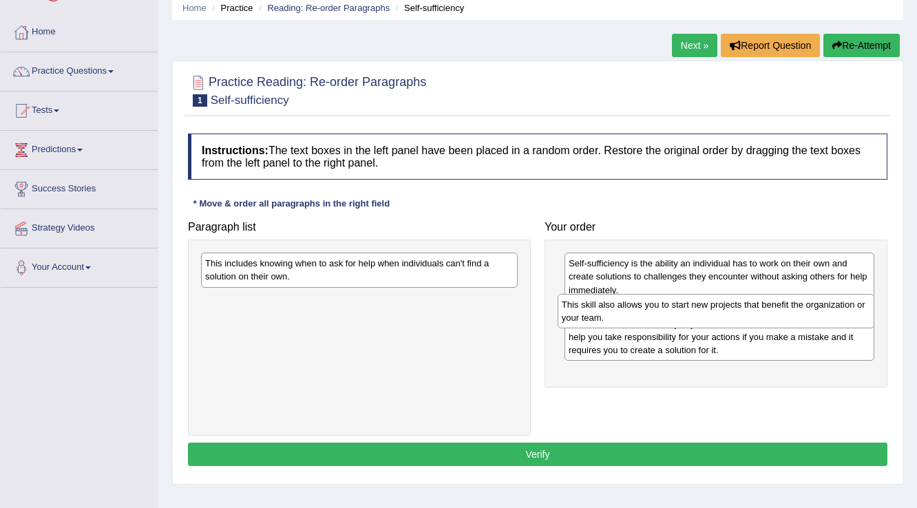
drag, startPoint x: 338, startPoint y: 308, endPoint x: 694, endPoint y: 313, distance: 356.8
click at [694, 313] on div "This skill also allows you to start new projects that benefit the organization …" at bounding box center [717, 311] width 318 height 34
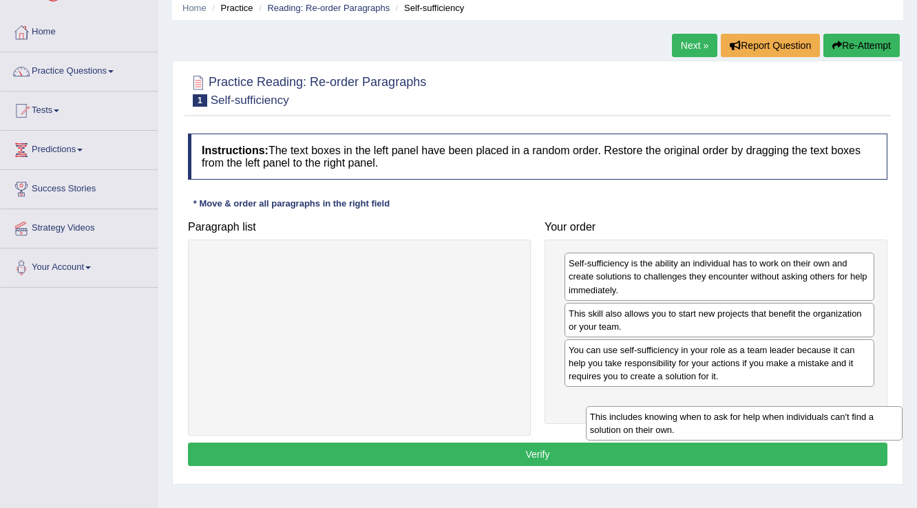
drag, startPoint x: 342, startPoint y: 269, endPoint x: 714, endPoint y: 412, distance: 398.3
click at [714, 412] on div "This includes knowing when to ask for help when individuals can't find a soluti…" at bounding box center [745, 423] width 318 height 34
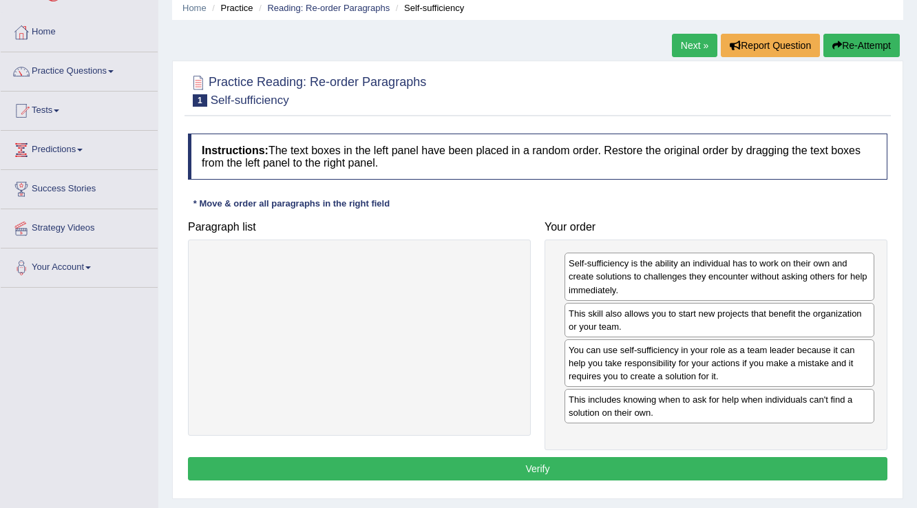
click at [488, 461] on button "Verify" at bounding box center [538, 468] width 700 height 23
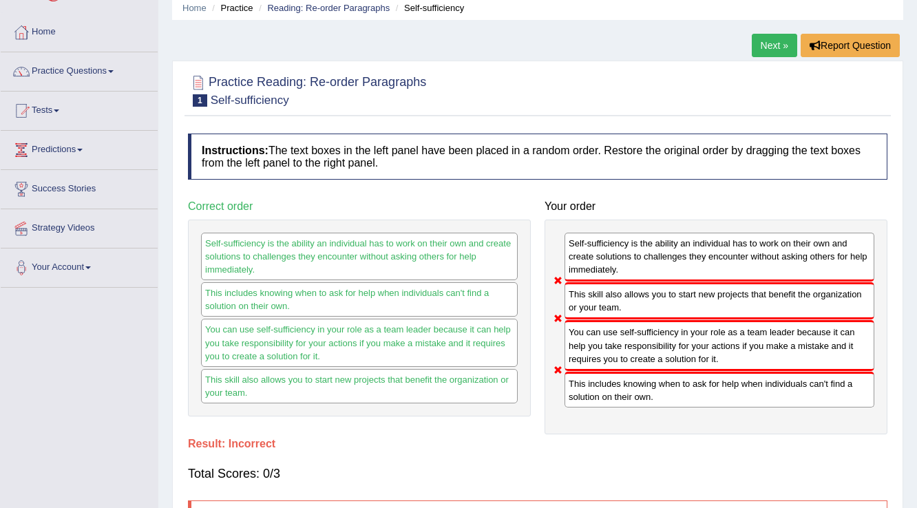
click at [771, 42] on link "Next »" at bounding box center [774, 45] width 45 height 23
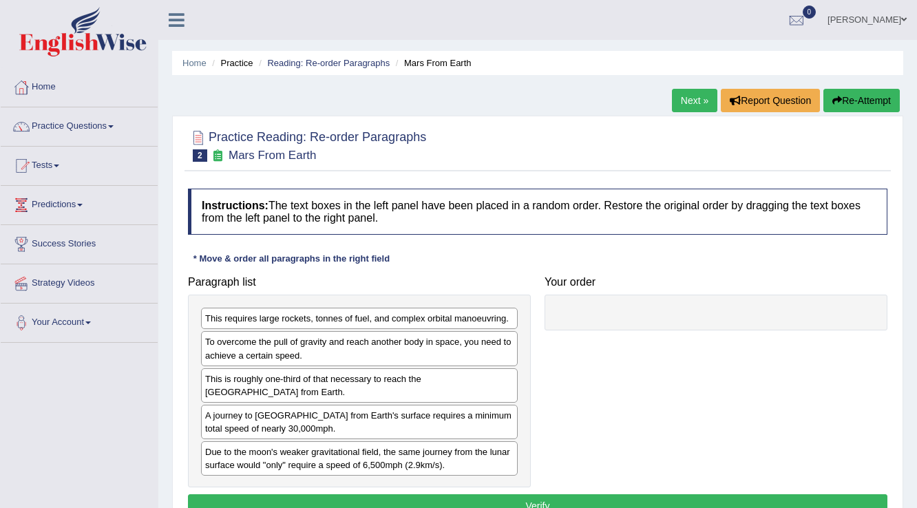
scroll to position [55, 0]
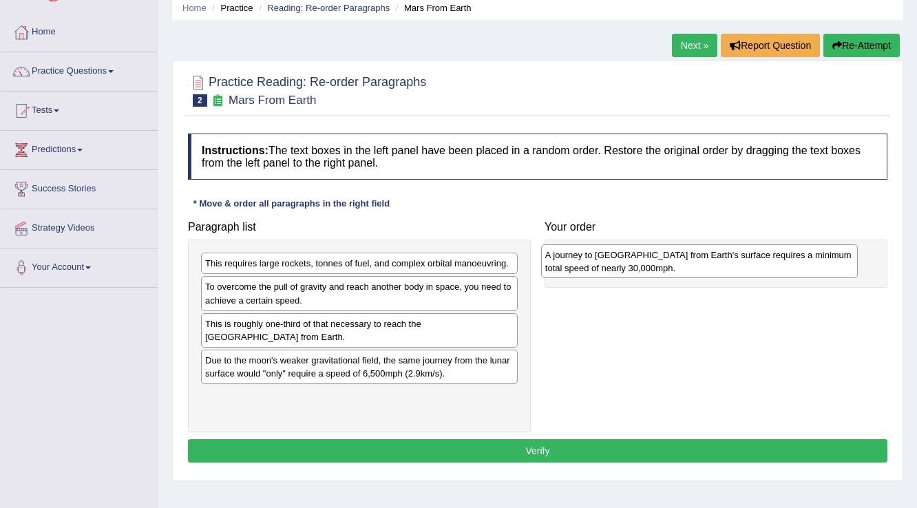
drag, startPoint x: 287, startPoint y: 366, endPoint x: 628, endPoint y: 262, distance: 356.0
click at [628, 262] on div "A journey to Mars from Earth's surface requires a minimum total speed of nearly…" at bounding box center [700, 262] width 318 height 34
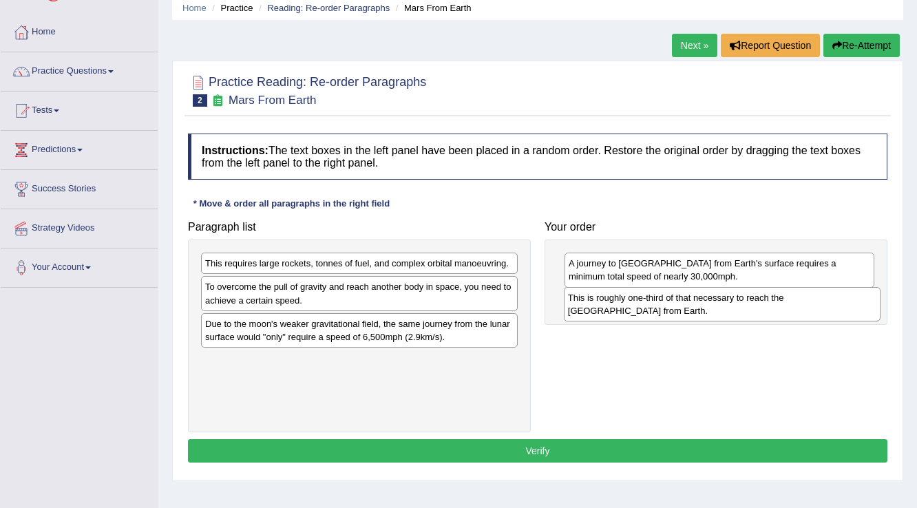
drag, startPoint x: 359, startPoint y: 334, endPoint x: 722, endPoint y: 309, distance: 363.9
click at [722, 309] on div "This is roughly one-third of that necessary to reach the International Space St…" at bounding box center [723, 304] width 318 height 34
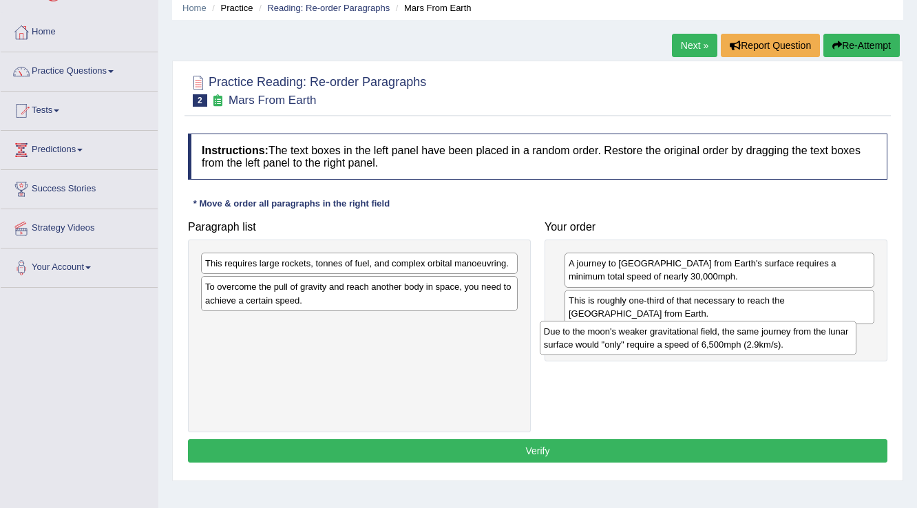
drag, startPoint x: 311, startPoint y: 325, endPoint x: 650, endPoint y: 333, distance: 339.0
click at [650, 333] on div "Due to the moon's weaker gravitational field, the same journey from the lunar s…" at bounding box center [699, 338] width 318 height 34
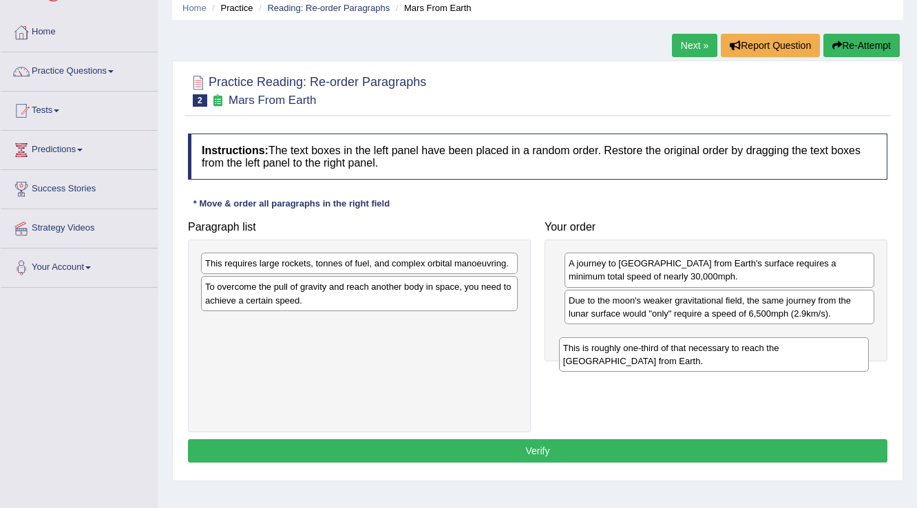
drag, startPoint x: 675, startPoint y: 303, endPoint x: 670, endPoint y: 351, distance: 48.5
click at [670, 351] on div "This is roughly one-third of that necessary to reach the International Space St…" at bounding box center [714, 355] width 311 height 34
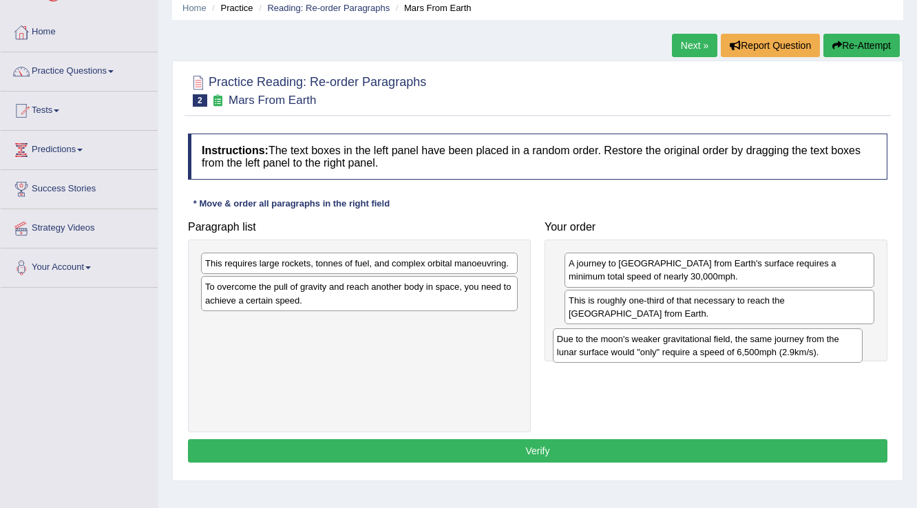
drag, startPoint x: 667, startPoint y: 309, endPoint x: 656, endPoint y: 348, distance: 41.0
click at [656, 348] on div "Due to the moon's weaker gravitational field, the same journey from the lunar s…" at bounding box center [708, 346] width 311 height 34
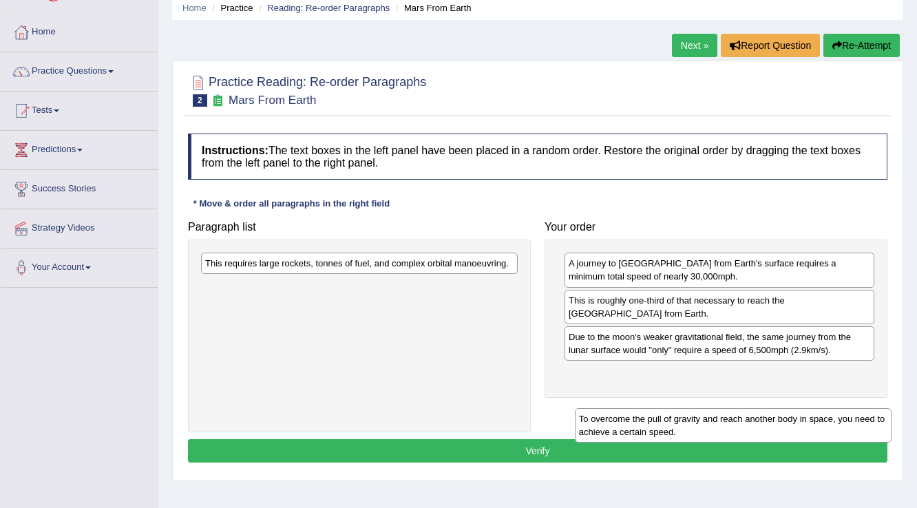
drag, startPoint x: 281, startPoint y: 295, endPoint x: 660, endPoint y: 421, distance: 399.3
click at [660, 421] on div "To overcome the pull of gravity and reach another body in space, you need to ac…" at bounding box center [734, 425] width 318 height 34
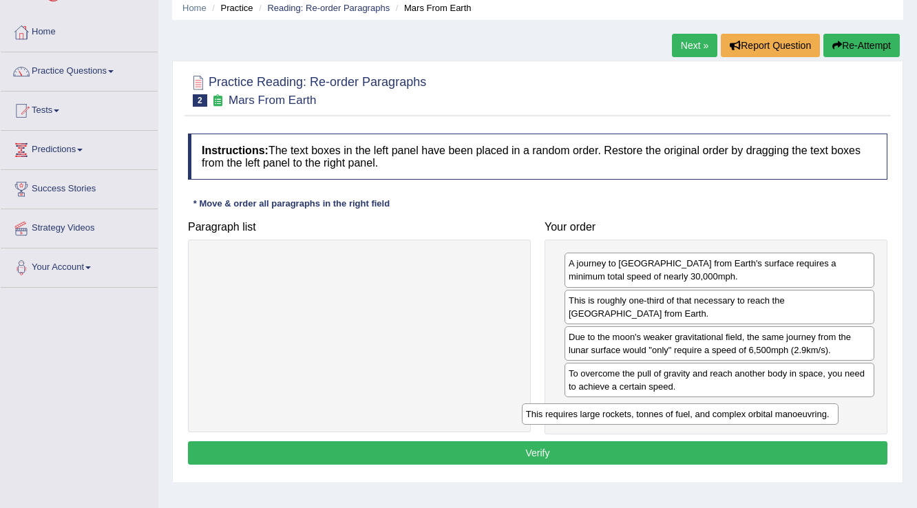
drag, startPoint x: 246, startPoint y: 260, endPoint x: 567, endPoint y: 411, distance: 354.7
click at [567, 411] on div "This requires large rockets, tonnes of fuel, and complex orbital manoeuvring." at bounding box center [681, 414] width 318 height 21
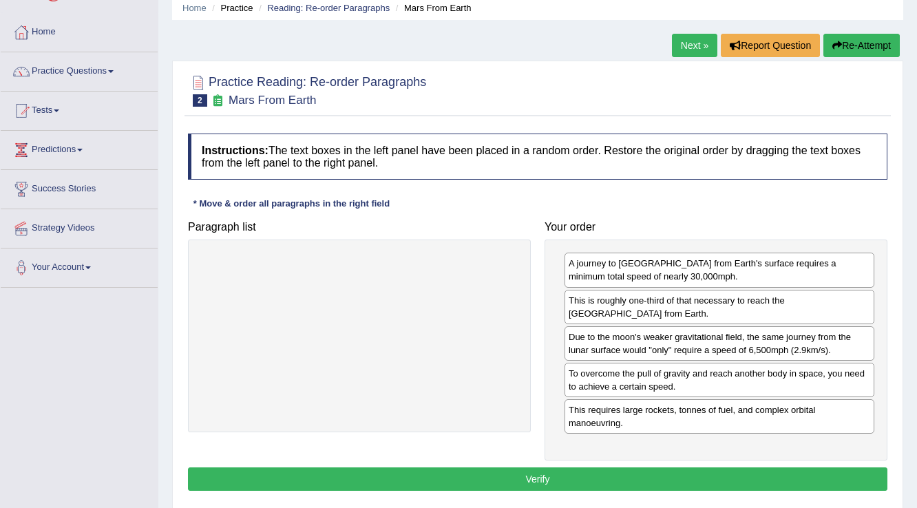
click at [485, 474] on button "Verify" at bounding box center [538, 479] width 700 height 23
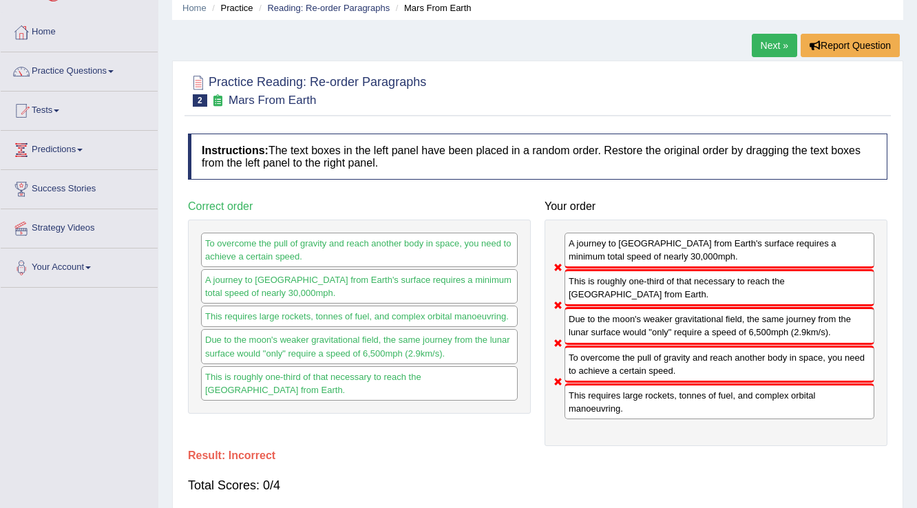
click at [787, 38] on link "Next »" at bounding box center [774, 45] width 45 height 23
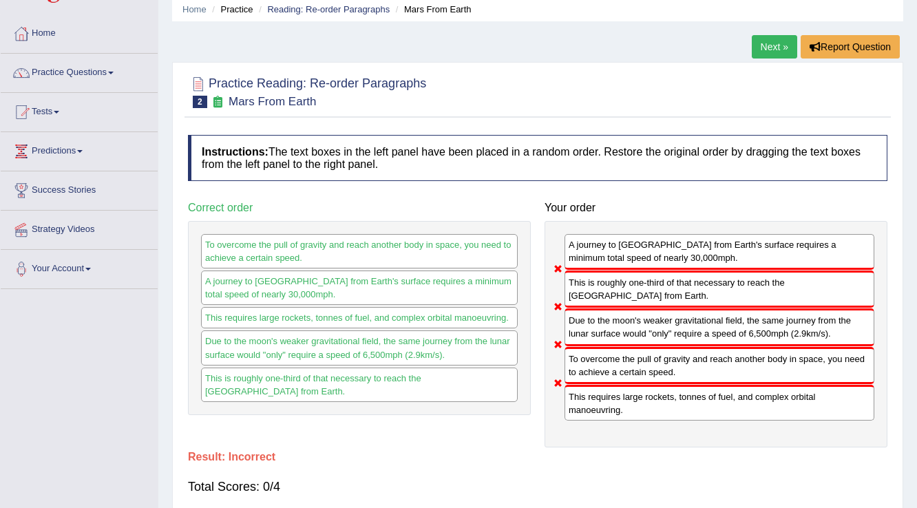
scroll to position [50, 0]
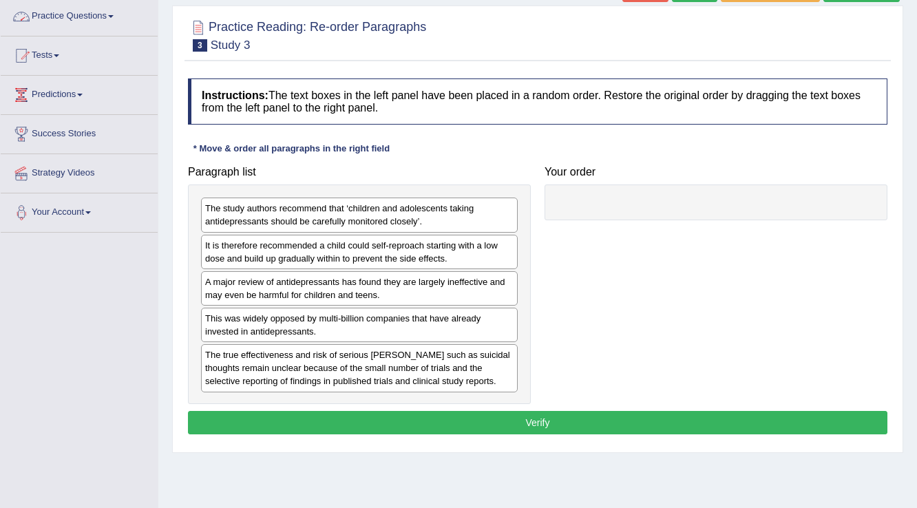
click at [110, 17] on link "Practice Questions" at bounding box center [79, 14] width 157 height 34
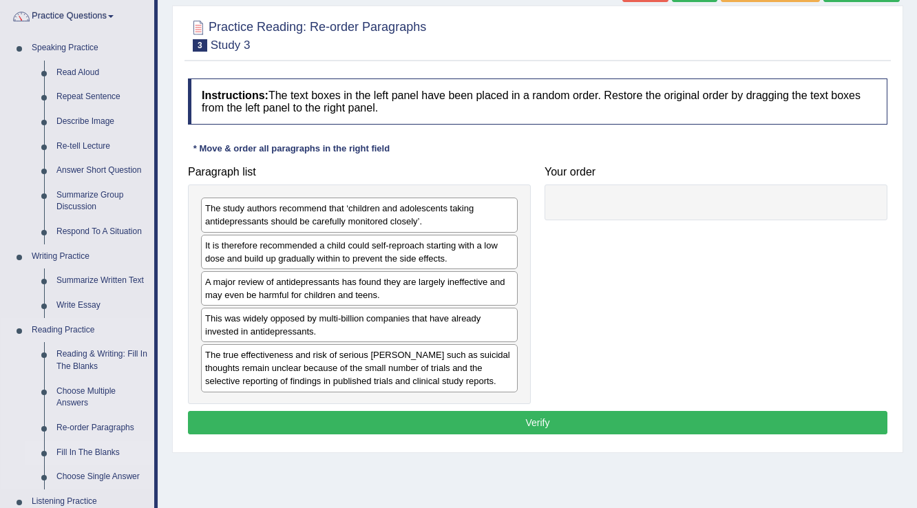
click at [88, 452] on link "Fill In The Blanks" at bounding box center [102, 453] width 104 height 25
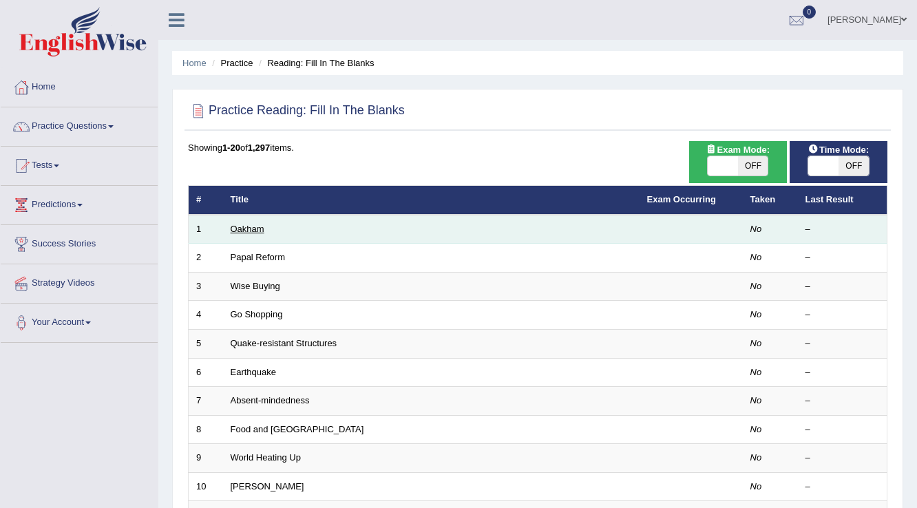
click at [252, 227] on link "Oakham" at bounding box center [248, 229] width 34 height 10
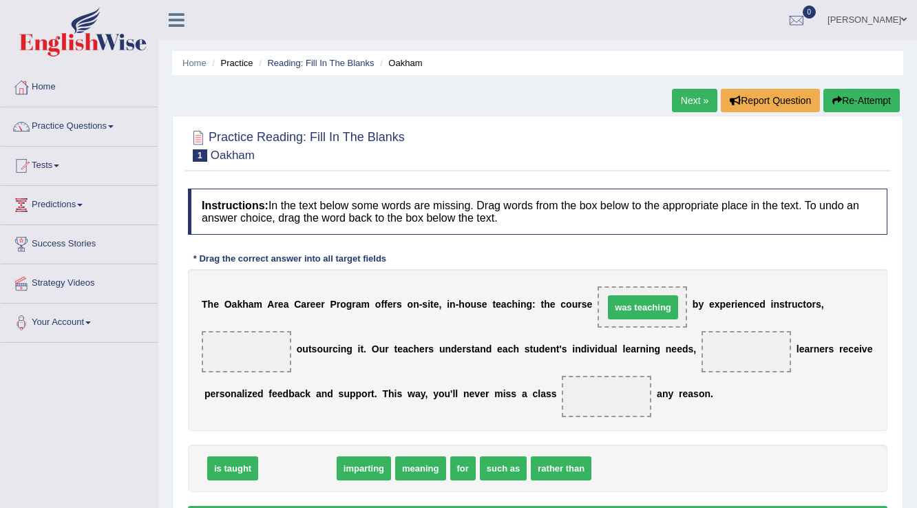
drag, startPoint x: 310, startPoint y: 467, endPoint x: 654, endPoint y: 309, distance: 379.1
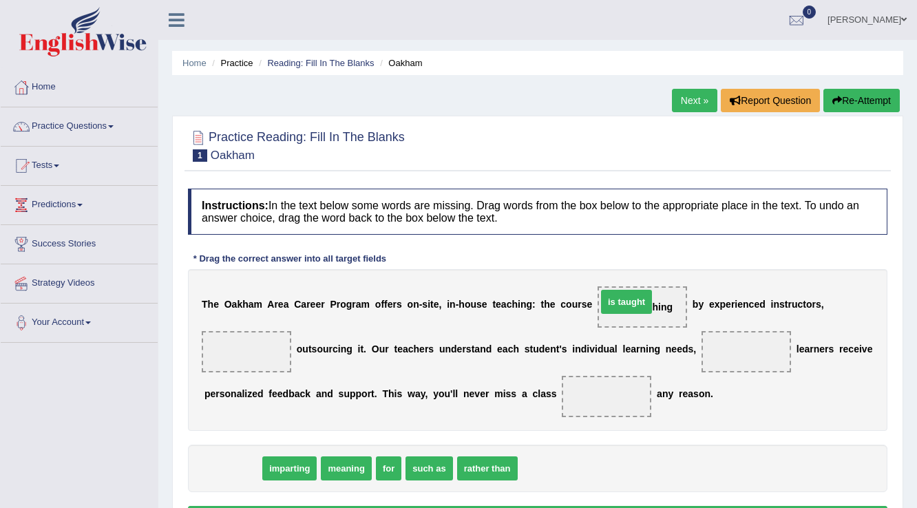
drag, startPoint x: 231, startPoint y: 473, endPoint x: 625, endPoint y: 307, distance: 427.8
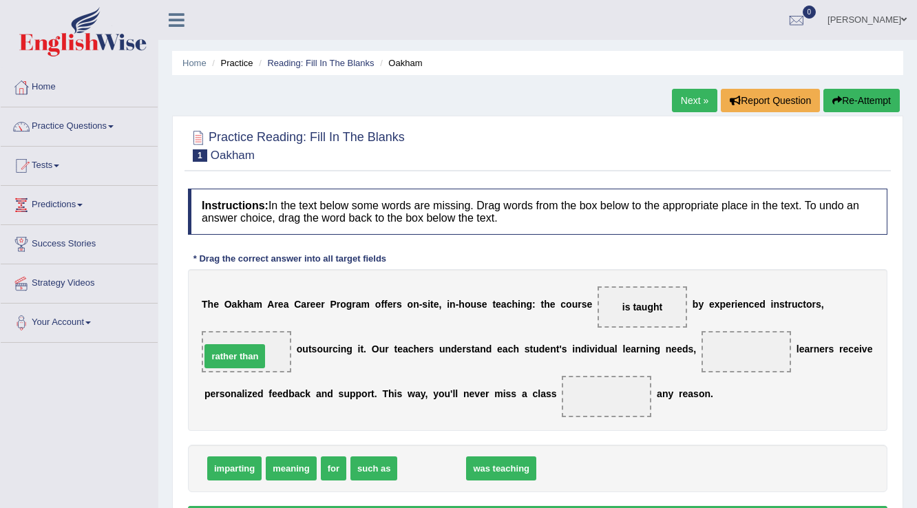
drag, startPoint x: 448, startPoint y: 468, endPoint x: 251, endPoint y: 356, distance: 226.7
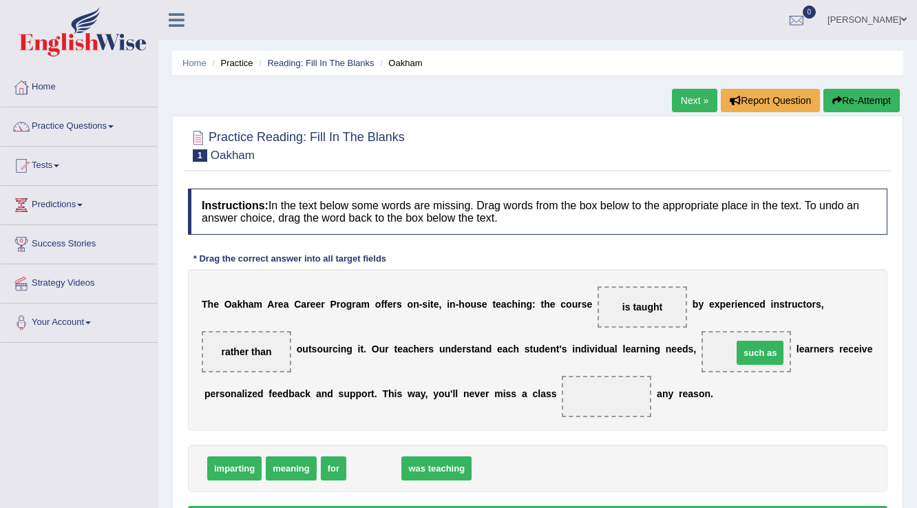
drag, startPoint x: 388, startPoint y: 470, endPoint x: 772, endPoint y: 356, distance: 401.0
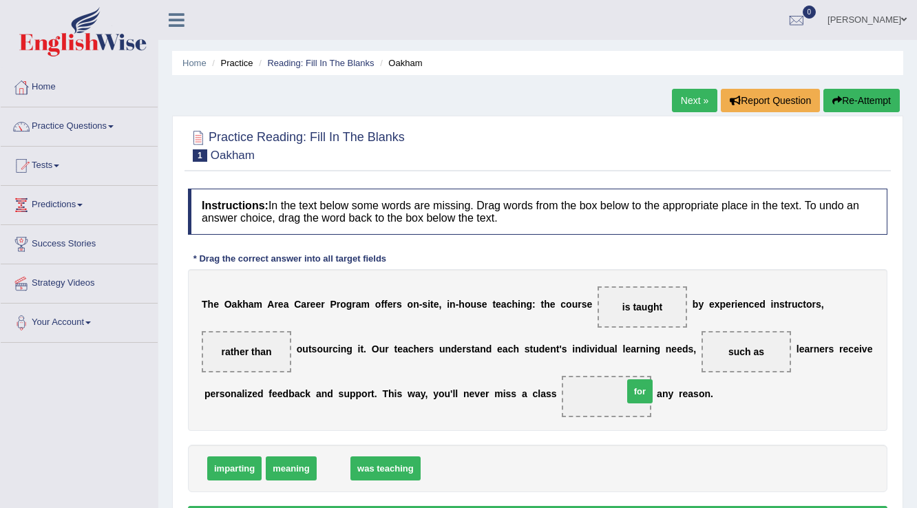
drag, startPoint x: 329, startPoint y: 464, endPoint x: 636, endPoint y: 387, distance: 316.1
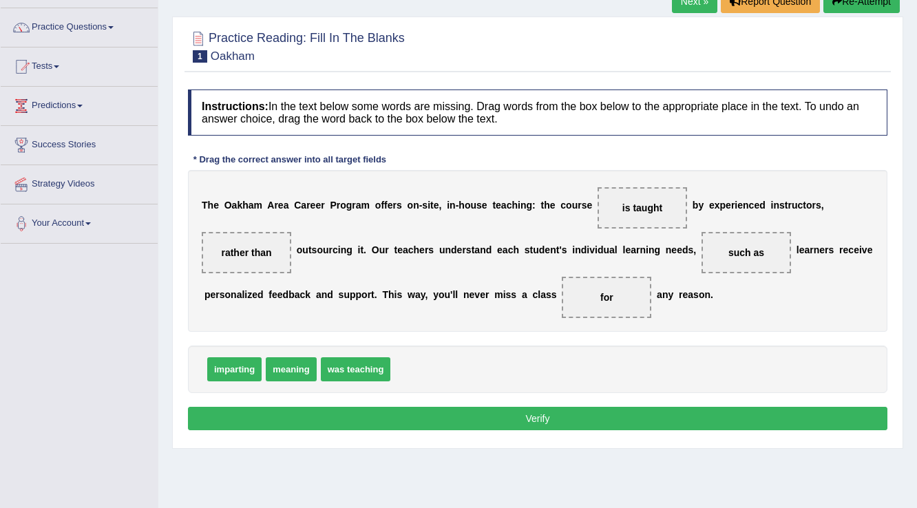
scroll to position [110, 0]
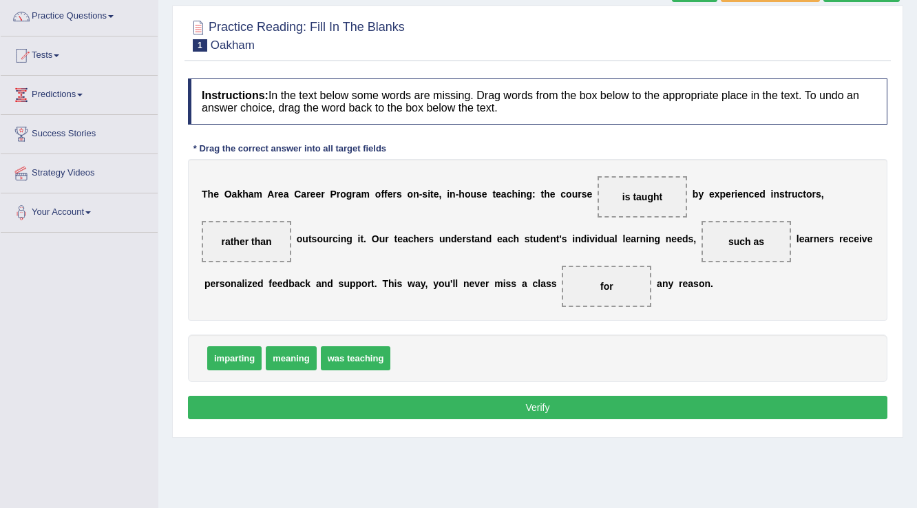
click at [433, 400] on button "Verify" at bounding box center [538, 407] width 700 height 23
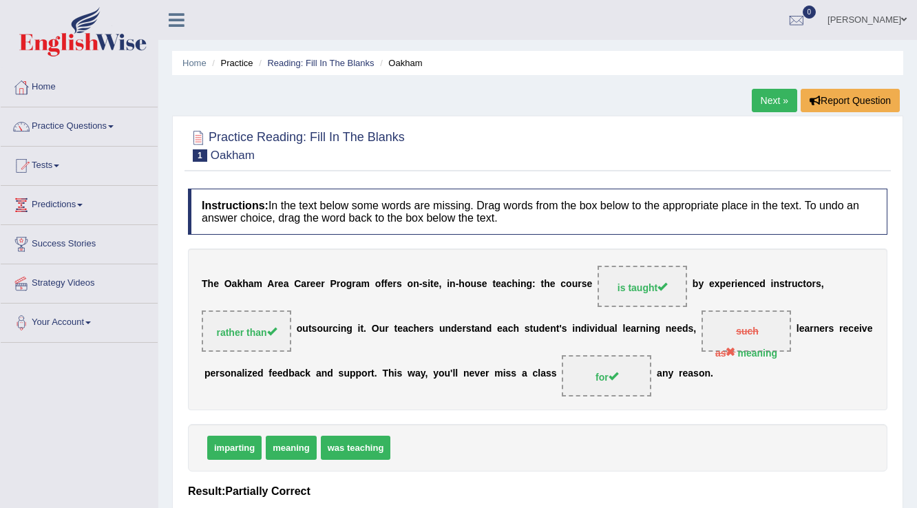
scroll to position [0, 0]
click at [781, 93] on link "Next »" at bounding box center [774, 100] width 45 height 23
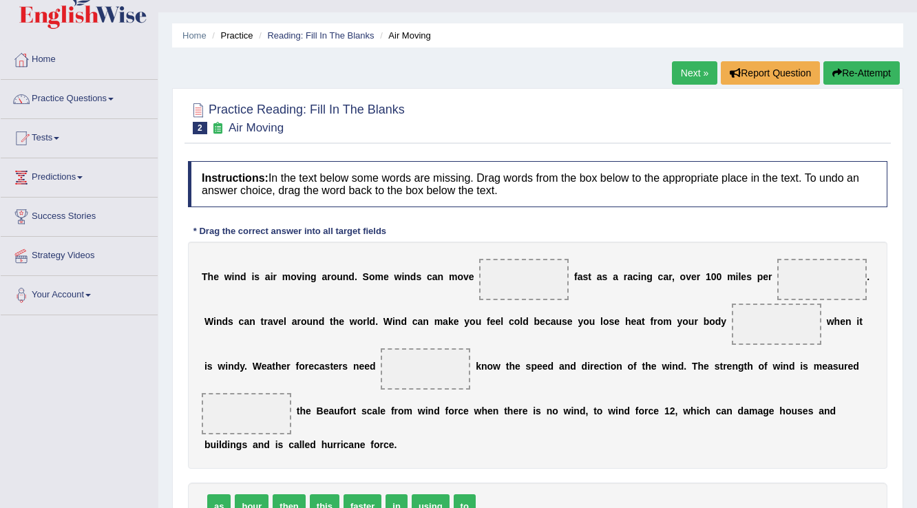
scroll to position [55, 0]
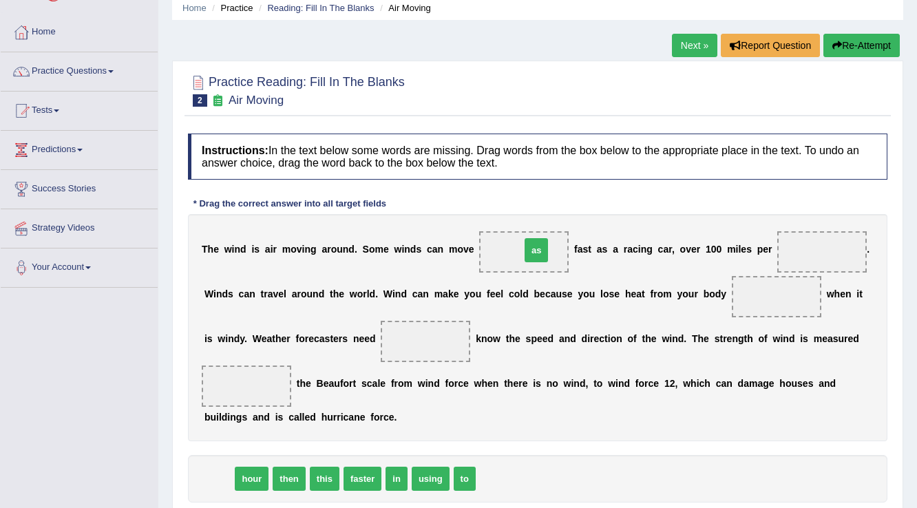
drag, startPoint x: 218, startPoint y: 477, endPoint x: 535, endPoint y: 248, distance: 391.3
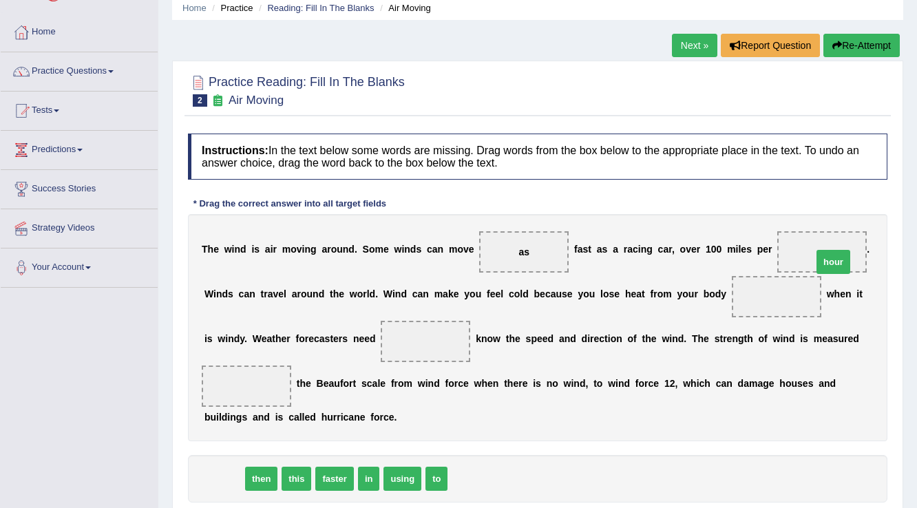
drag, startPoint x: 223, startPoint y: 477, endPoint x: 833, endPoint y: 260, distance: 647.1
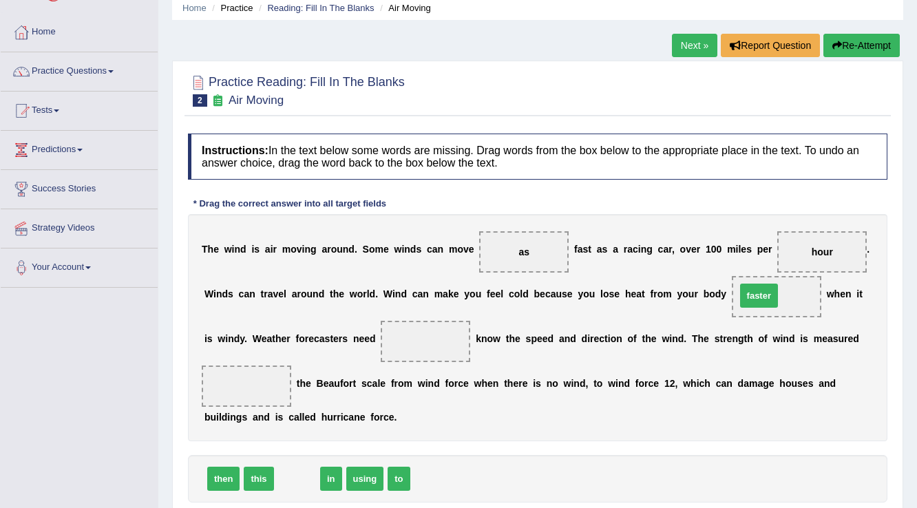
drag, startPoint x: 282, startPoint y: 475, endPoint x: 745, endPoint y: 291, distance: 497.2
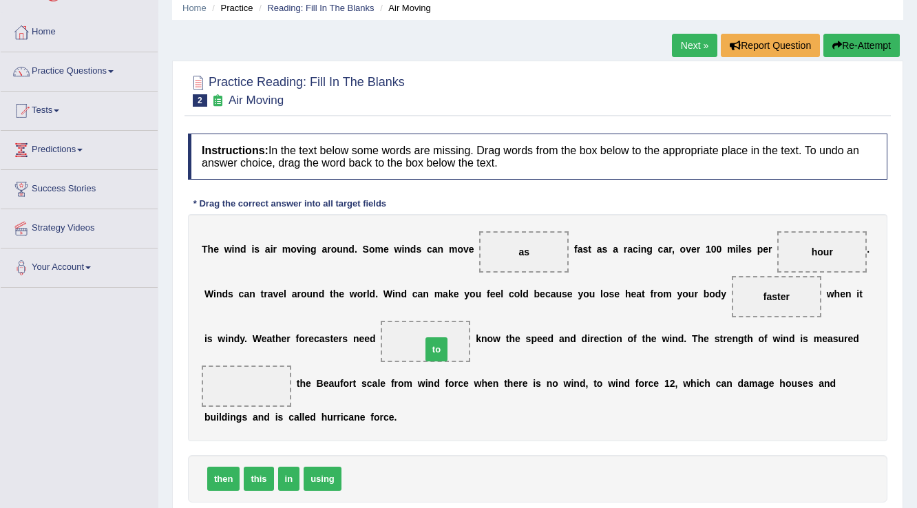
drag, startPoint x: 355, startPoint y: 471, endPoint x: 435, endPoint y: 342, distance: 152.2
drag, startPoint x: 323, startPoint y: 480, endPoint x: 231, endPoint y: 380, distance: 136.0
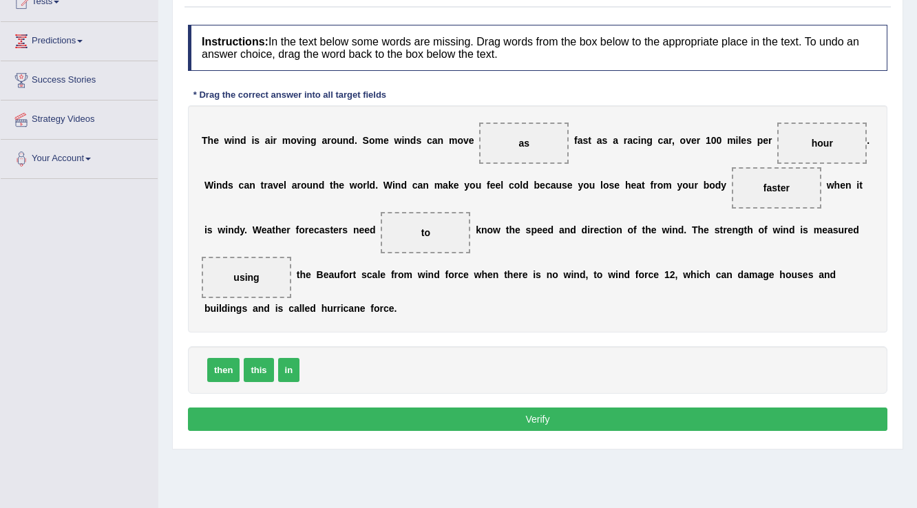
scroll to position [165, 0]
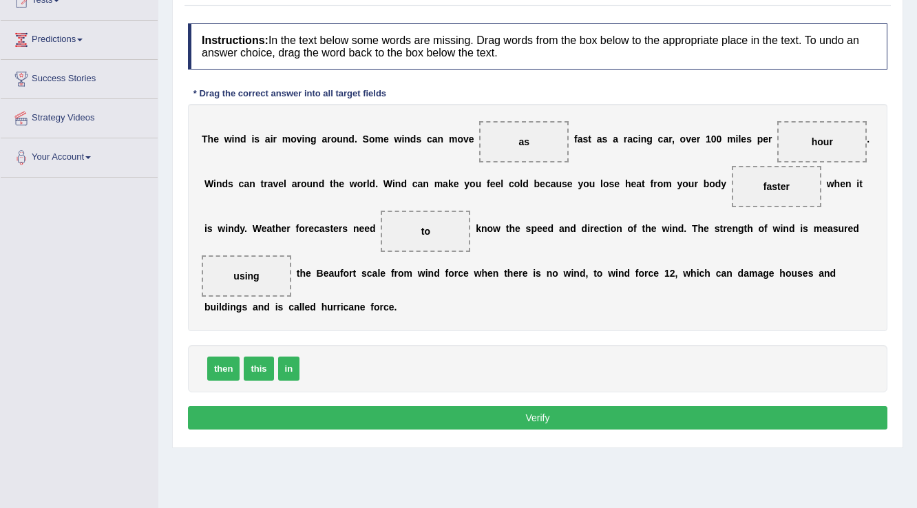
click at [546, 419] on button "Verify" at bounding box center [538, 417] width 700 height 23
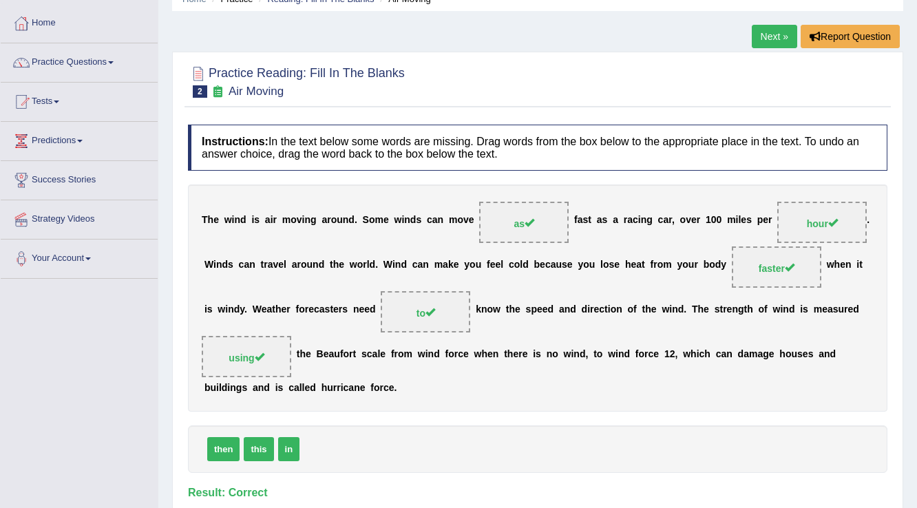
scroll to position [55, 0]
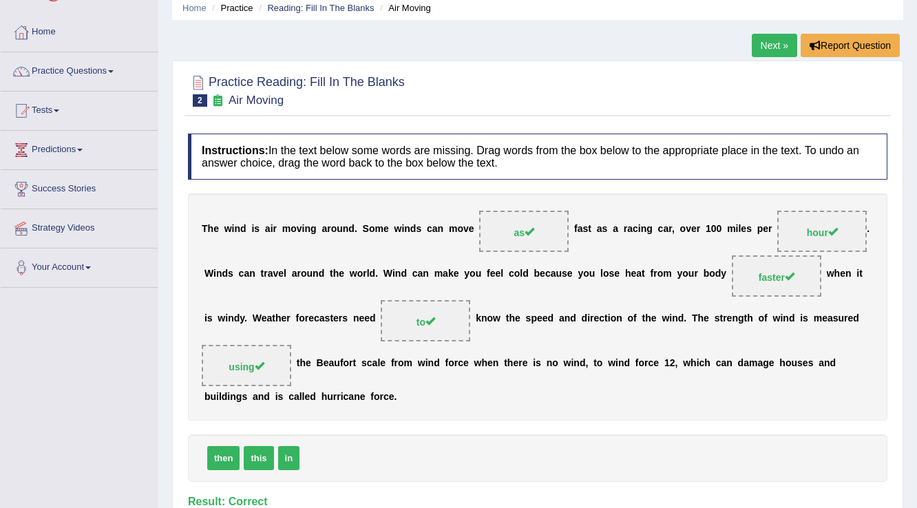
click at [763, 46] on link "Next »" at bounding box center [774, 45] width 45 height 23
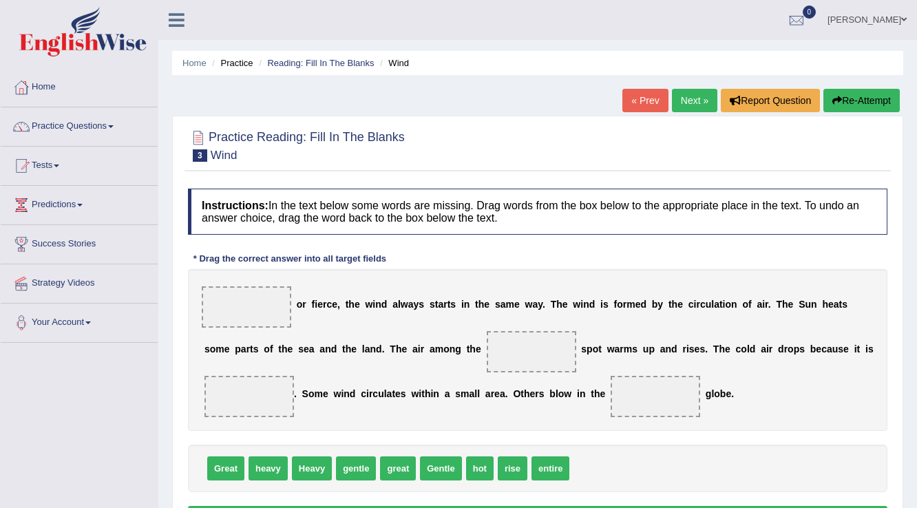
scroll to position [55, 0]
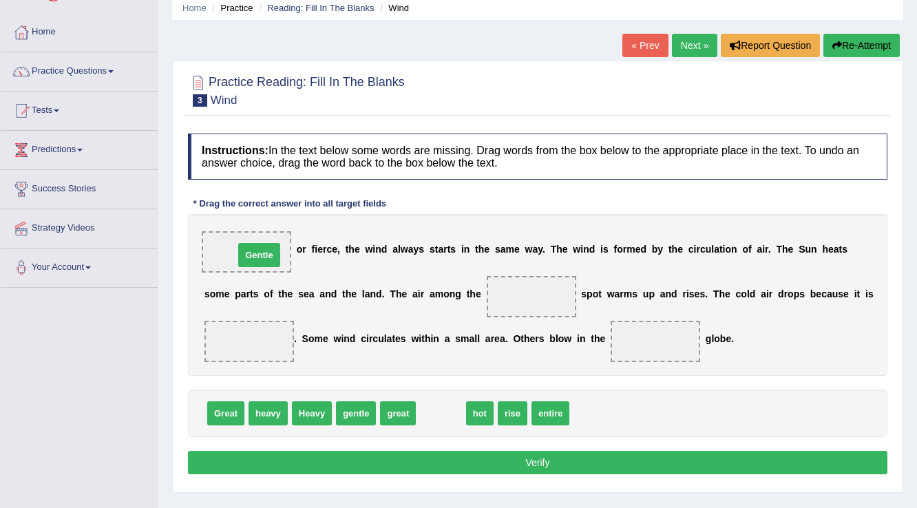
drag, startPoint x: 428, startPoint y: 412, endPoint x: 247, endPoint y: 253, distance: 241.2
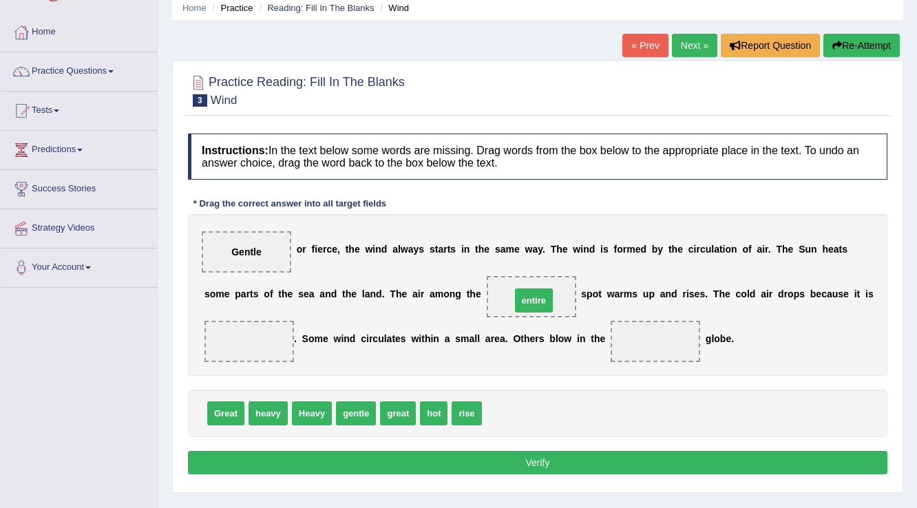
drag, startPoint x: 512, startPoint y: 413, endPoint x: 541, endPoint y: 300, distance: 116.6
drag, startPoint x: 256, startPoint y: 410, endPoint x: 248, endPoint y: 347, distance: 63.1
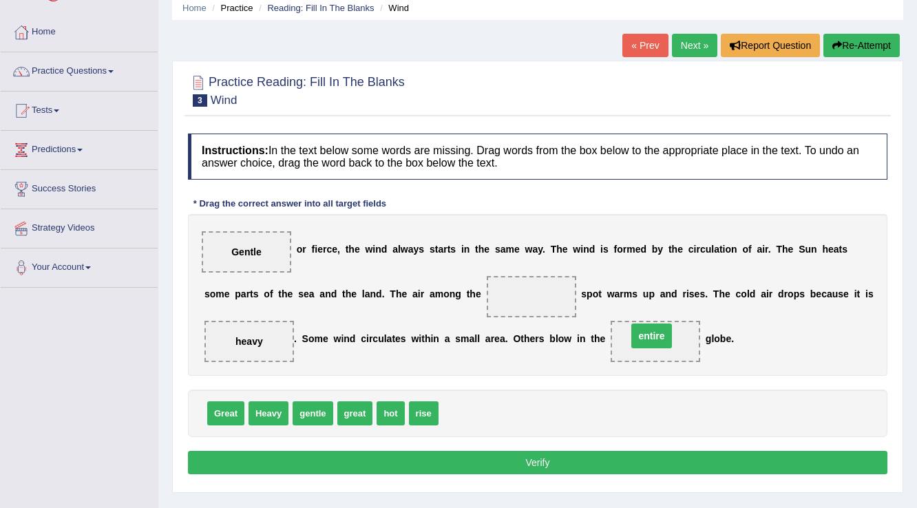
drag, startPoint x: 526, startPoint y: 297, endPoint x: 647, endPoint y: 336, distance: 126.8
drag, startPoint x: 392, startPoint y: 408, endPoint x: 528, endPoint y: 298, distance: 174.4
click at [493, 458] on button "Verify" at bounding box center [538, 462] width 700 height 23
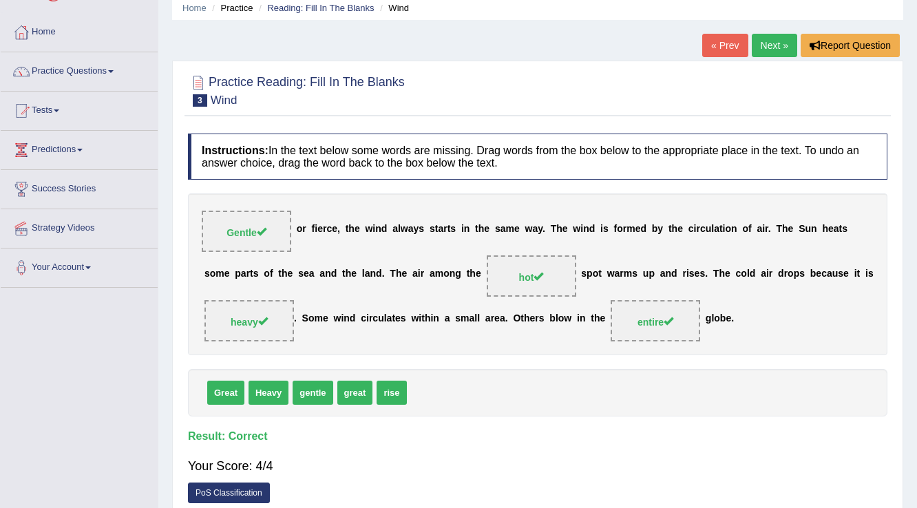
click at [768, 40] on link "Next »" at bounding box center [774, 45] width 45 height 23
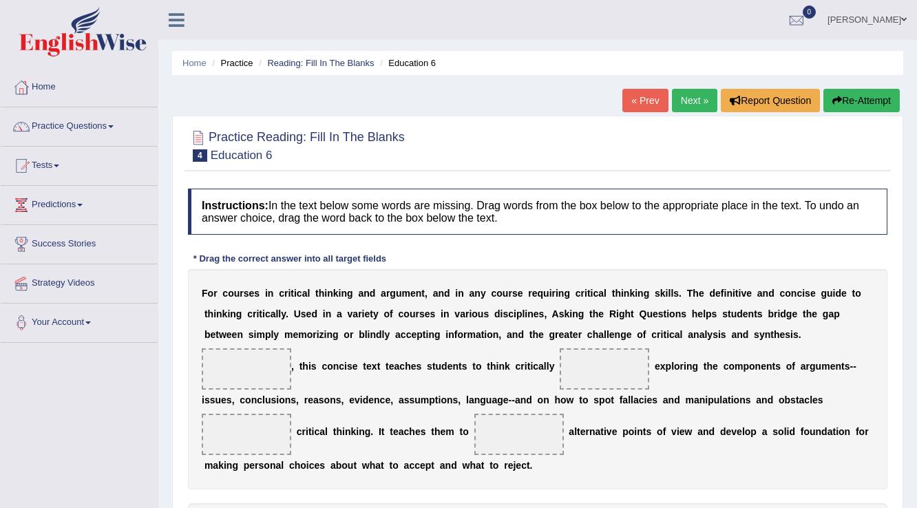
scroll to position [55, 0]
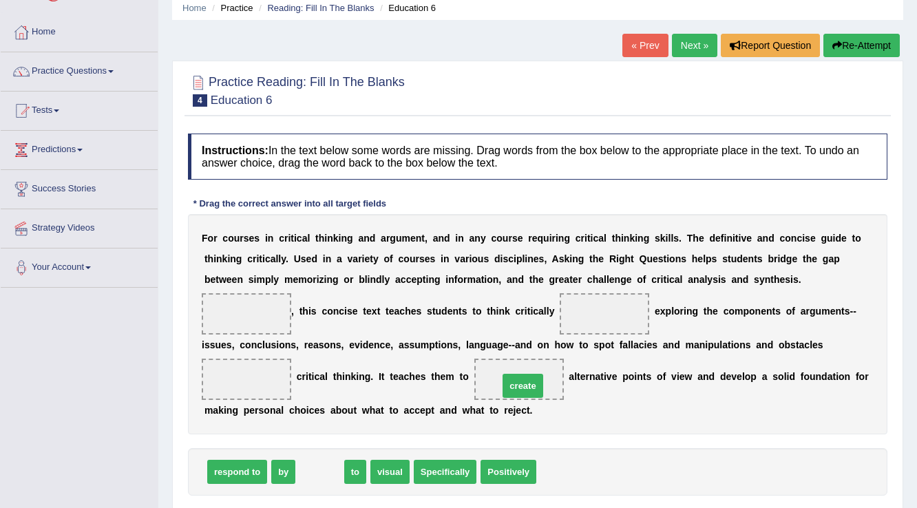
drag, startPoint x: 314, startPoint y: 468, endPoint x: 517, endPoint y: 382, distance: 220.7
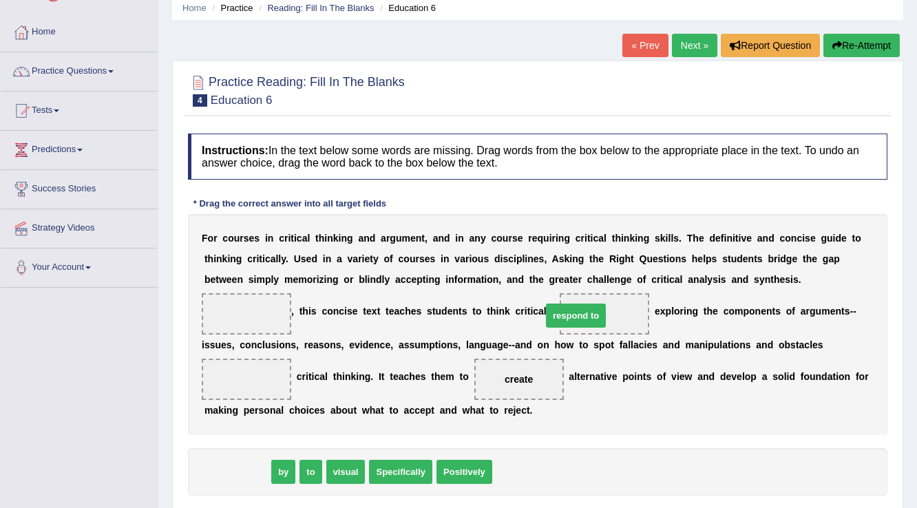
drag, startPoint x: 227, startPoint y: 475, endPoint x: 614, endPoint y: 317, distance: 418.0
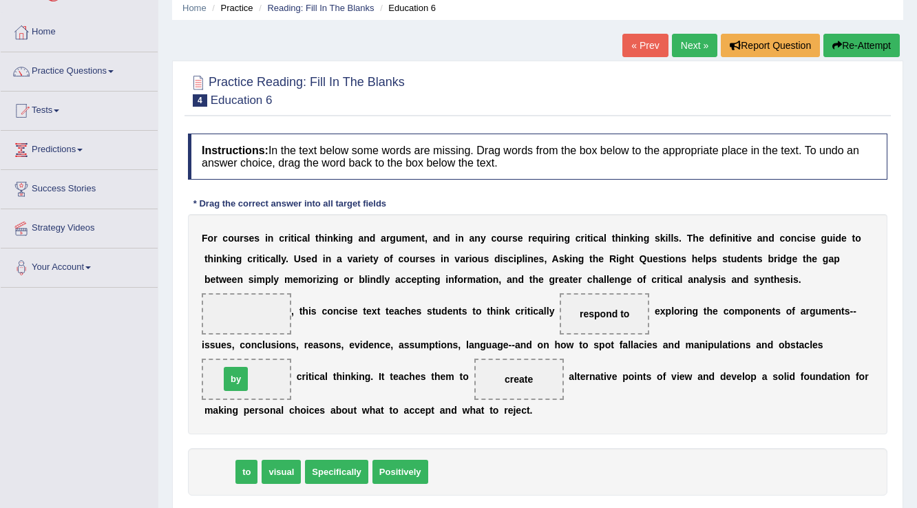
drag, startPoint x: 215, startPoint y: 466, endPoint x: 231, endPoint y: 374, distance: 93.0
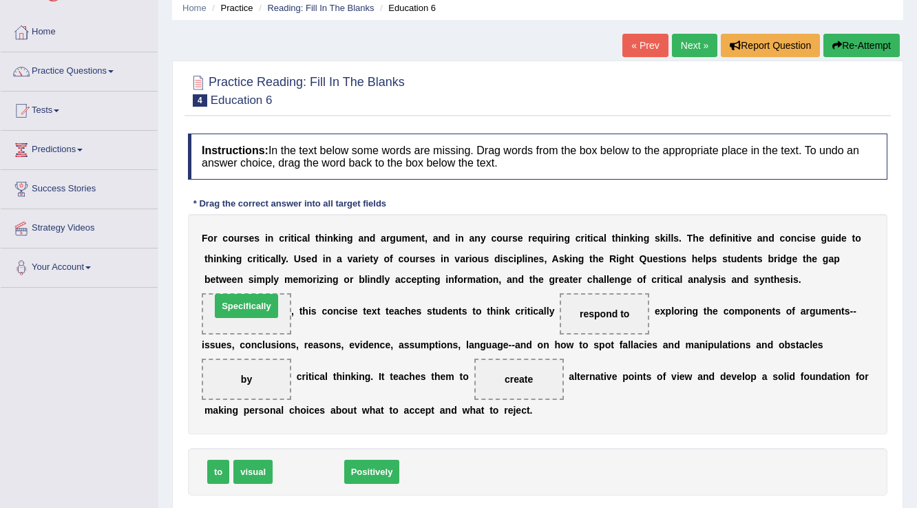
drag, startPoint x: 296, startPoint y: 471, endPoint x: 234, endPoint y: 305, distance: 177.2
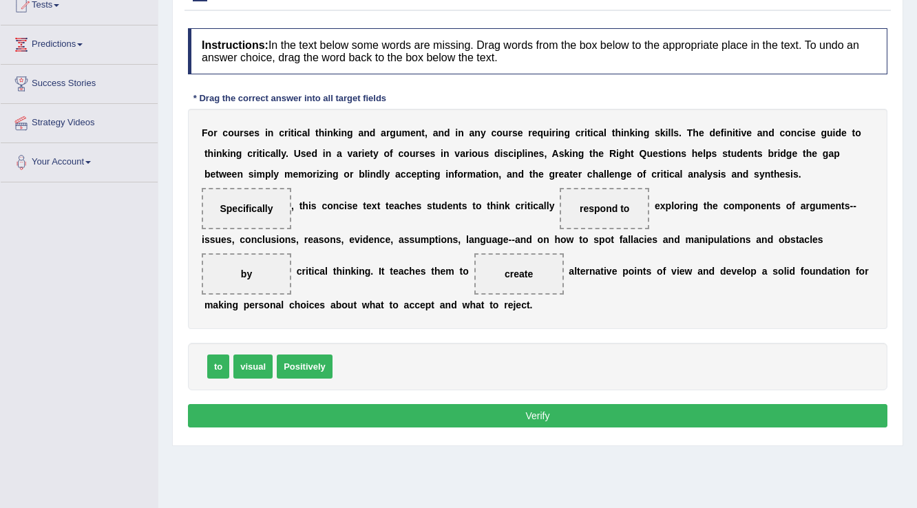
scroll to position [215, 0]
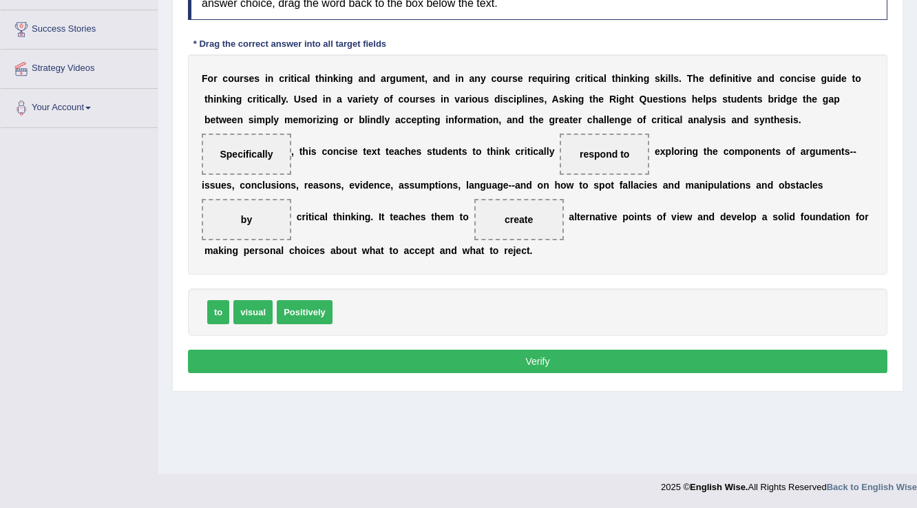
click at [517, 353] on button "Verify" at bounding box center [538, 361] width 700 height 23
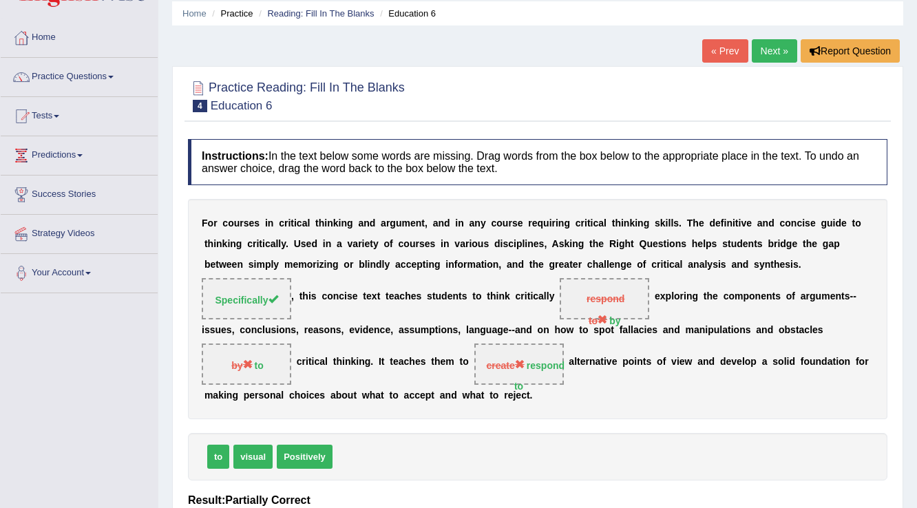
scroll to position [0, 0]
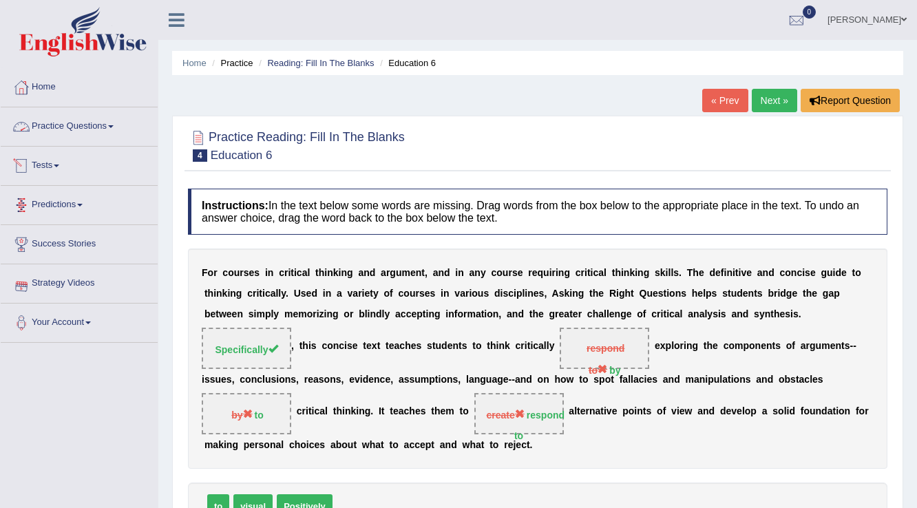
click at [92, 127] on link "Practice Questions" at bounding box center [79, 124] width 157 height 34
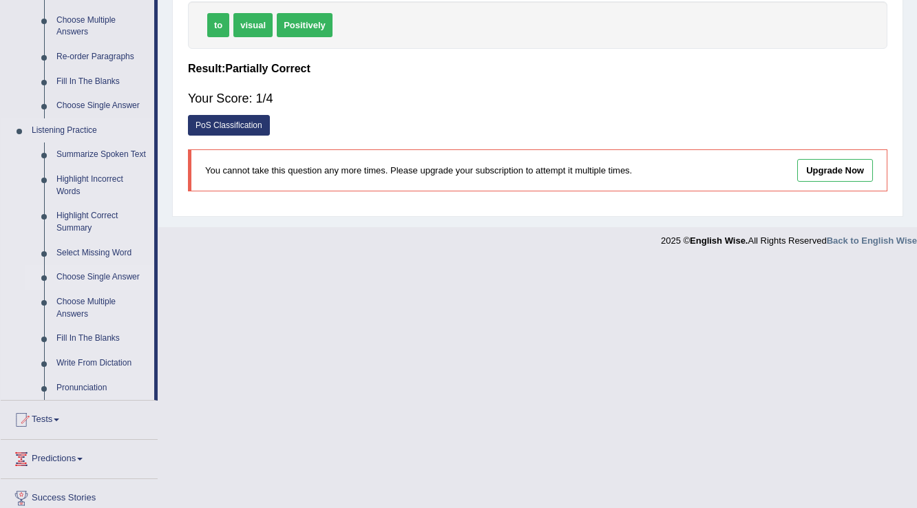
scroll to position [496, 0]
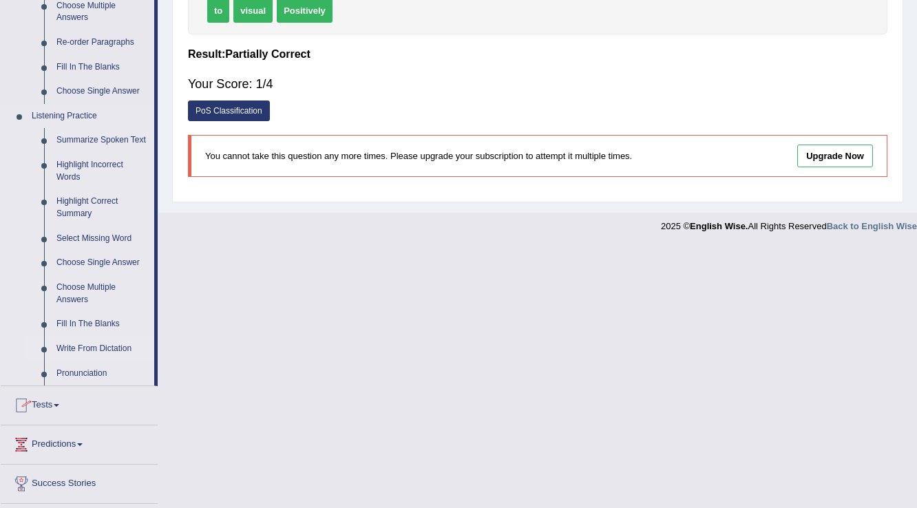
click at [104, 351] on link "Write From Dictation" at bounding box center [102, 349] width 104 height 25
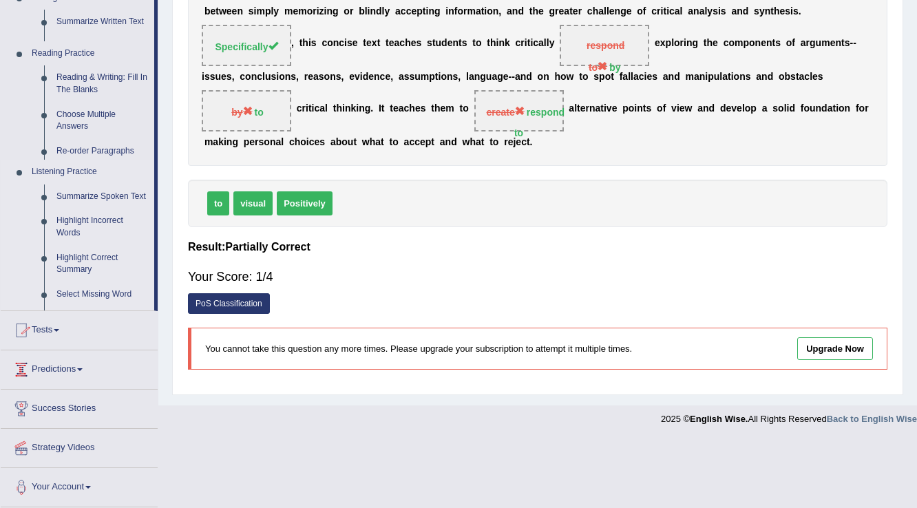
scroll to position [232, 0]
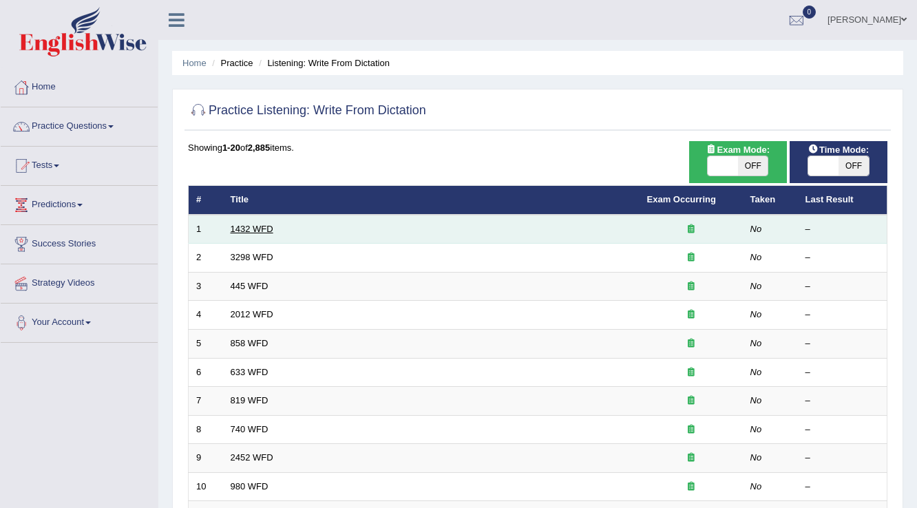
click at [262, 228] on link "1432 WFD" at bounding box center [252, 229] width 43 height 10
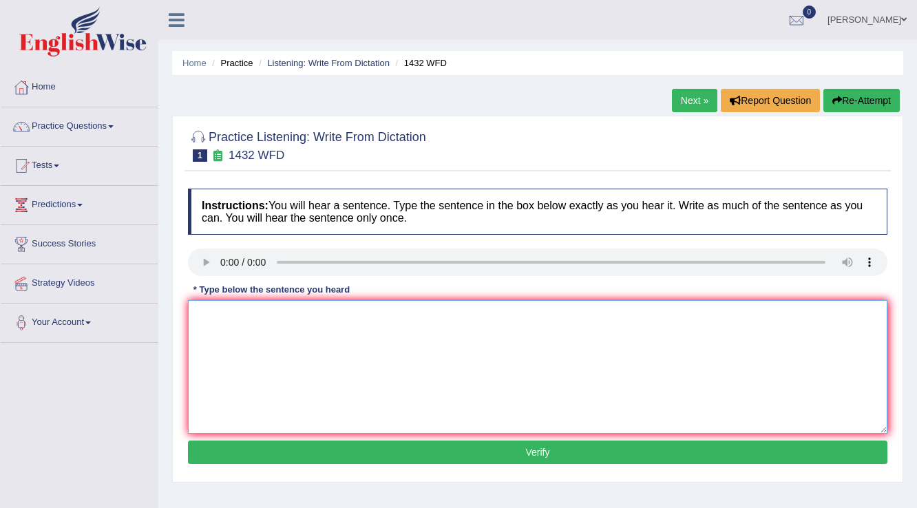
click at [207, 315] on textarea at bounding box center [538, 367] width 700 height 134
type textarea "Most of the collectivity is beneficial to your health."
click at [526, 450] on button "Verify" at bounding box center [538, 452] width 700 height 23
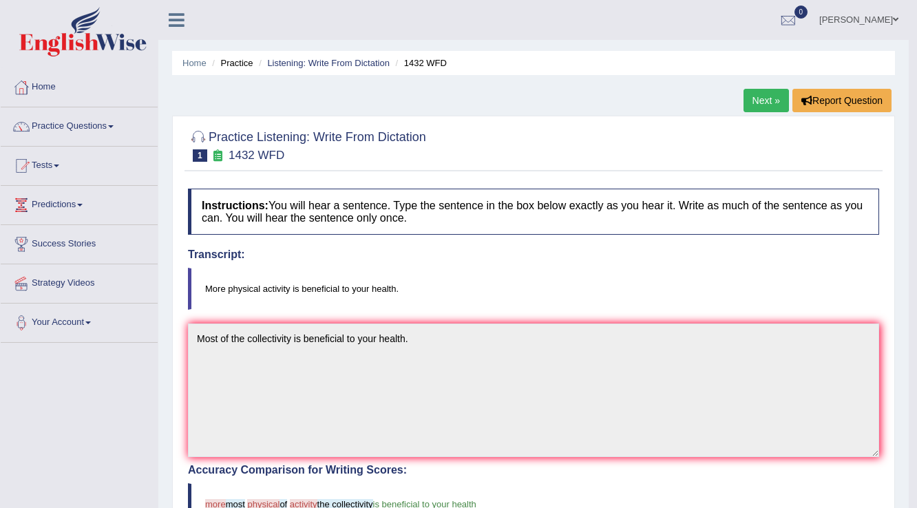
click at [767, 102] on link "Next »" at bounding box center [766, 100] width 45 height 23
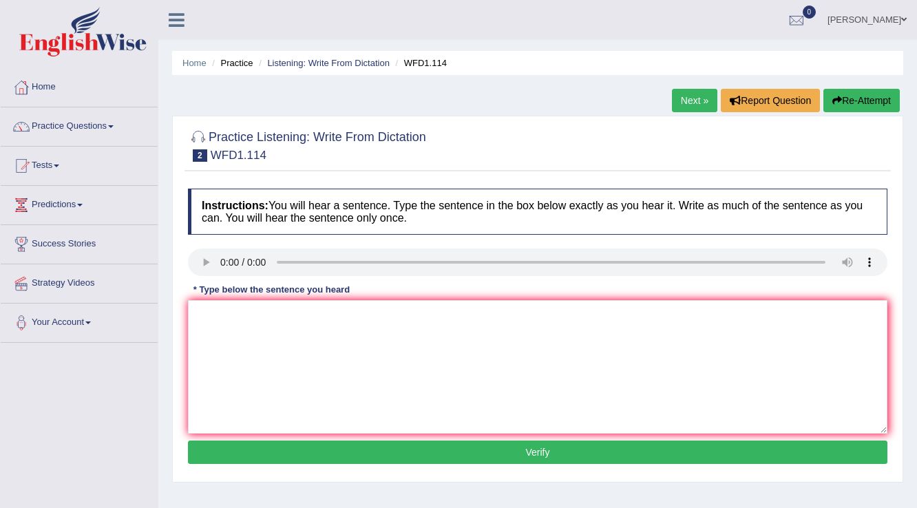
click at [694, 98] on link "Next »" at bounding box center [694, 100] width 45 height 23
click at [328, 339] on textarea at bounding box center [538, 367] width 700 height 134
click at [260, 322] on textarea at bounding box center [538, 367] width 700 height 134
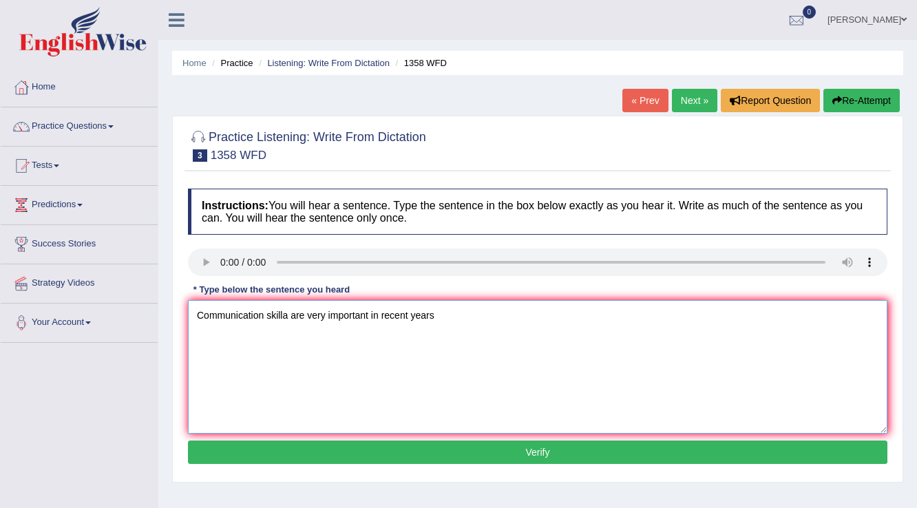
click at [287, 313] on textarea "Communication skilla are very important in recent years" at bounding box center [538, 367] width 700 height 134
click at [421, 313] on textarea "Communication skills are becoming very important in recent years" at bounding box center [538, 367] width 700 height 134
click at [512, 316] on textarea "Communication skills are becoming very important in coming recent years" at bounding box center [538, 367] width 700 height 134
click at [287, 316] on textarea "Communication skills are becoming very important in coming recent years." at bounding box center [538, 367] width 700 height 134
type textarea "Communication skills skill are becoming very important in coming recent years."
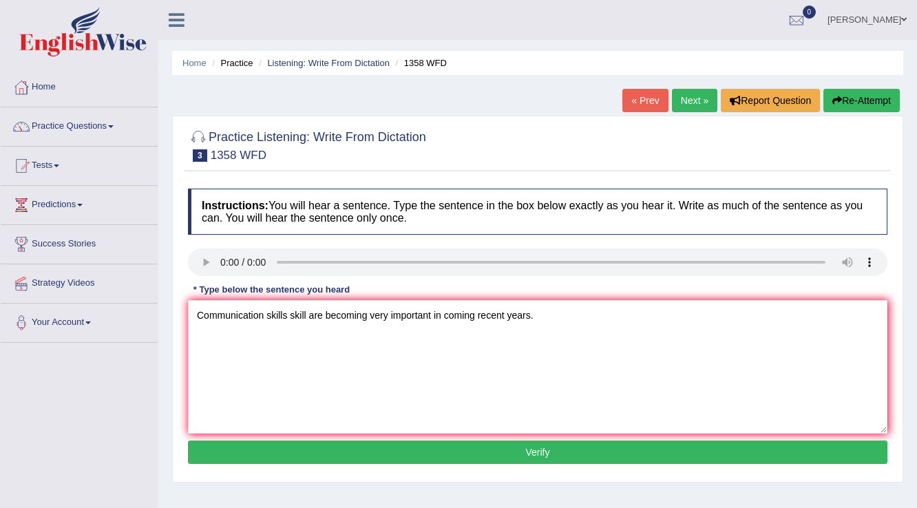
click at [496, 441] on button "Verify" at bounding box center [538, 452] width 700 height 23
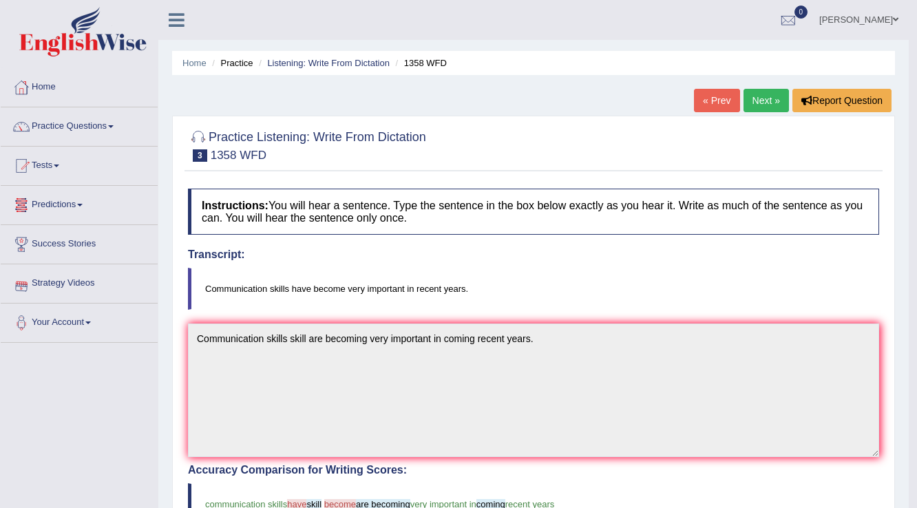
click at [751, 100] on link "Next »" at bounding box center [766, 100] width 45 height 23
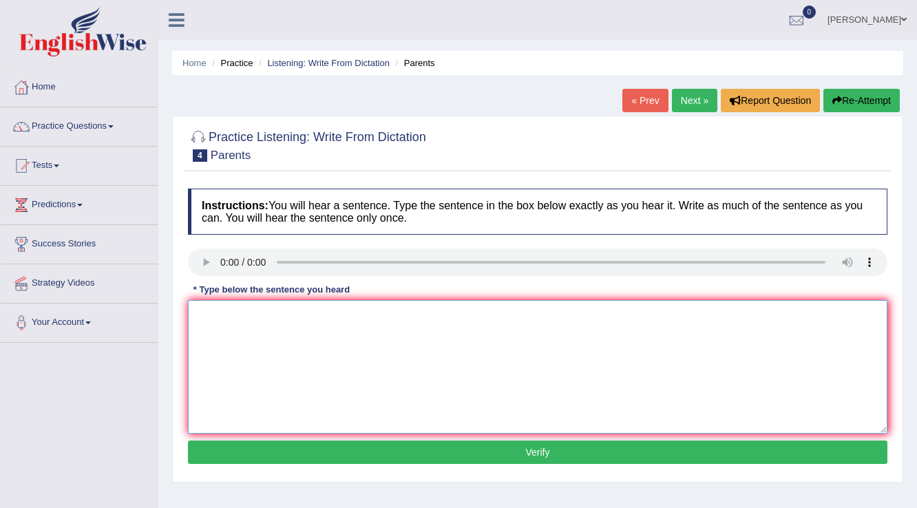
click at [279, 346] on textarea at bounding box center [538, 367] width 700 height 134
click at [227, 316] on textarea "parents [DATE] are involved to the education of the children" at bounding box center [538, 367] width 700 height 134
click at [205, 317] on textarea "parents [DATE] are involved to the education of the children" at bounding box center [538, 367] width 700 height 134
click at [203, 315] on textarea "parents [DATE] are involved to the education of the children" at bounding box center [538, 367] width 700 height 134
click at [229, 315] on textarea "Parents [DATE] are involved to the education of the children" at bounding box center [538, 367] width 700 height 134
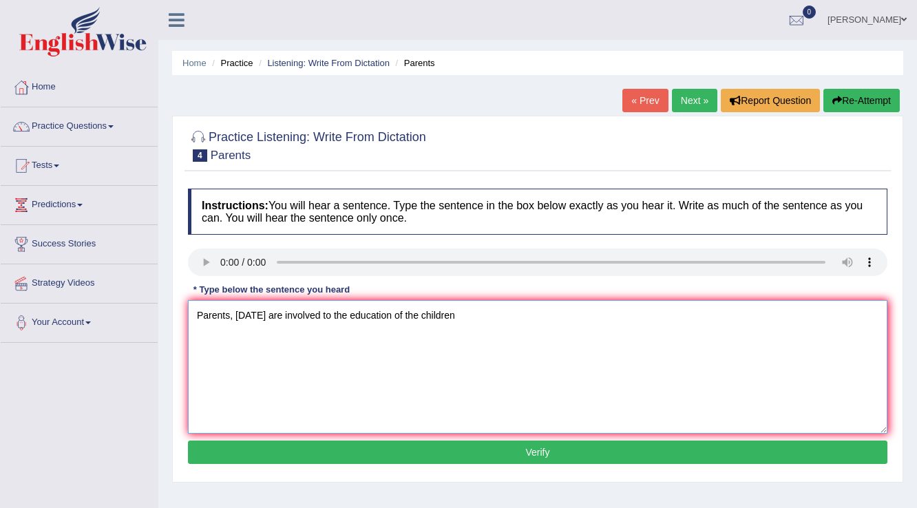
click at [450, 312] on textarea "Parents, [DATE] are involved to the education of the children" at bounding box center [538, 367] width 700 height 134
type textarea "Parents, [DATE] are involved to the education of the children."
click at [446, 459] on button "Verify" at bounding box center [538, 452] width 700 height 23
